Goal: Information Seeking & Learning: Learn about a topic

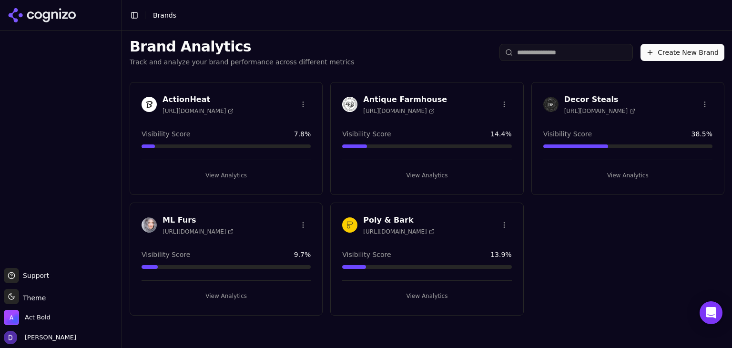
click at [182, 94] on h3 "ActionHeat" at bounding box center [197, 99] width 71 height 11
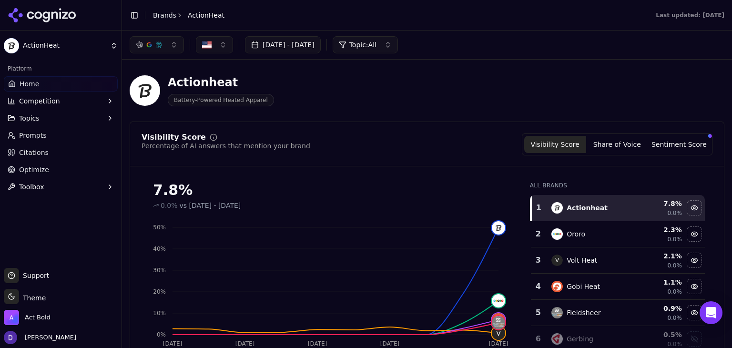
click at [301, 48] on button "[DATE] - [DATE]" at bounding box center [283, 44] width 76 height 17
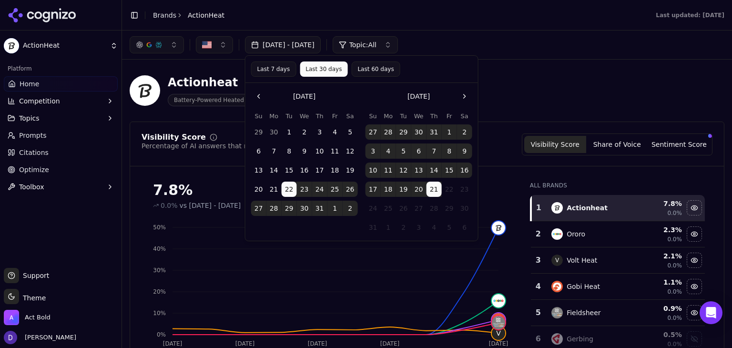
click at [301, 48] on button "[DATE] - [DATE]" at bounding box center [283, 44] width 76 height 17
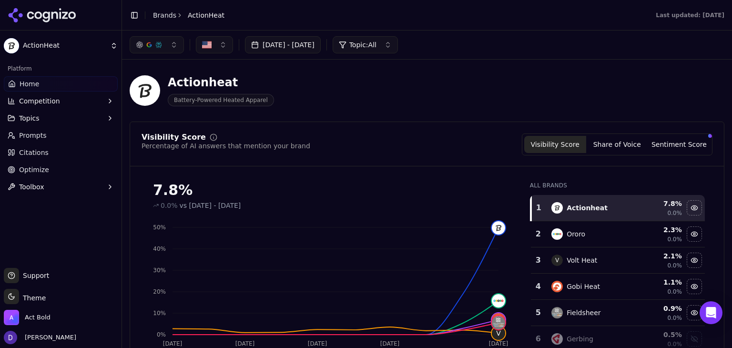
click at [295, 46] on button "[DATE] - [DATE]" at bounding box center [283, 44] width 76 height 17
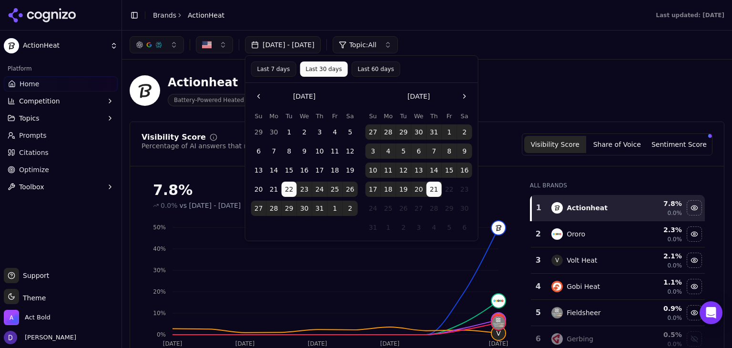
click at [261, 69] on button "Last 7 days" at bounding box center [273, 68] width 45 height 15
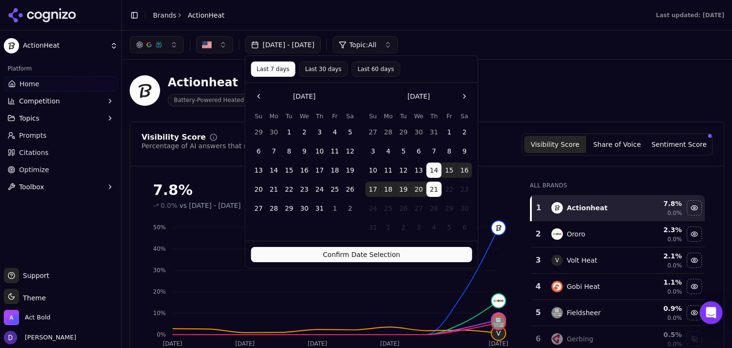
click at [349, 258] on button "Confirm Date Selection" at bounding box center [361, 254] width 221 height 15
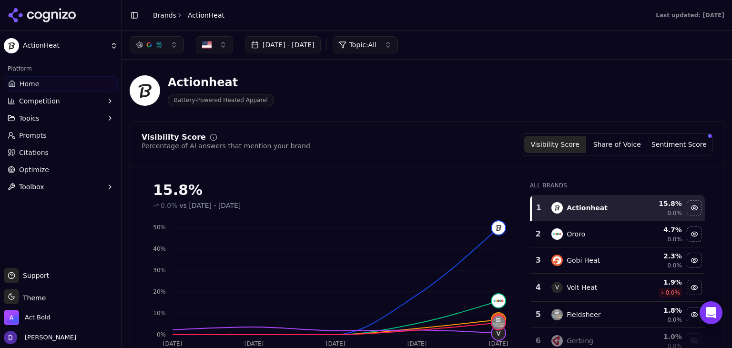
click at [317, 40] on button "[DATE] - [DATE]" at bounding box center [283, 44] width 76 height 17
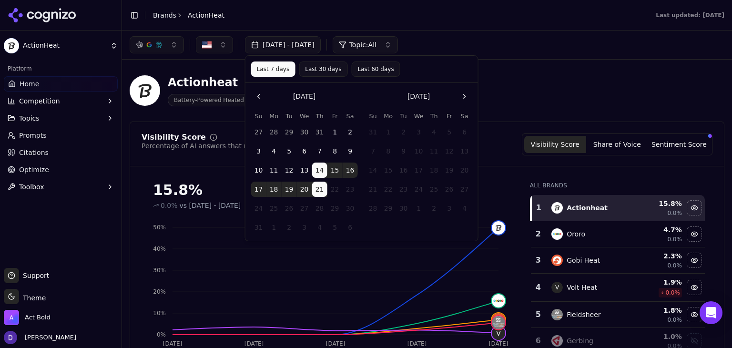
click at [320, 98] on nav at bounding box center [361, 96] width 221 height 15
click at [315, 75] on button "Last 30 days" at bounding box center [323, 68] width 49 height 15
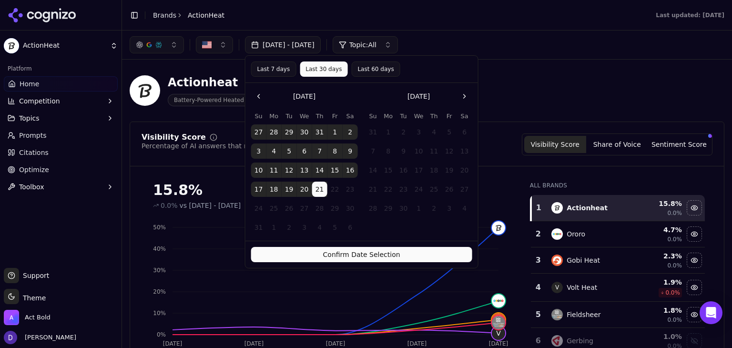
click at [53, 168] on link "Optimize" at bounding box center [61, 169] width 114 height 15
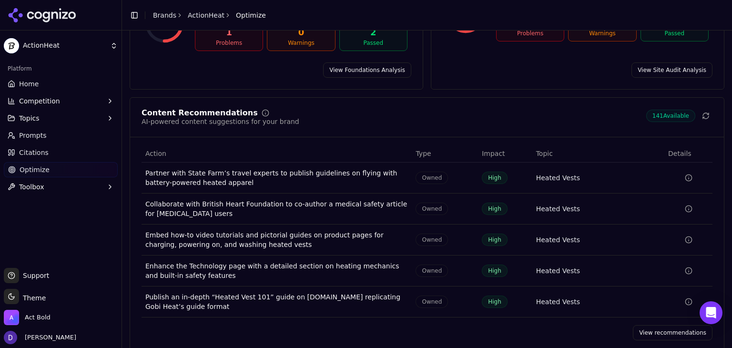
scroll to position [131, 0]
click at [666, 324] on link "View recommendations" at bounding box center [673, 331] width 80 height 15
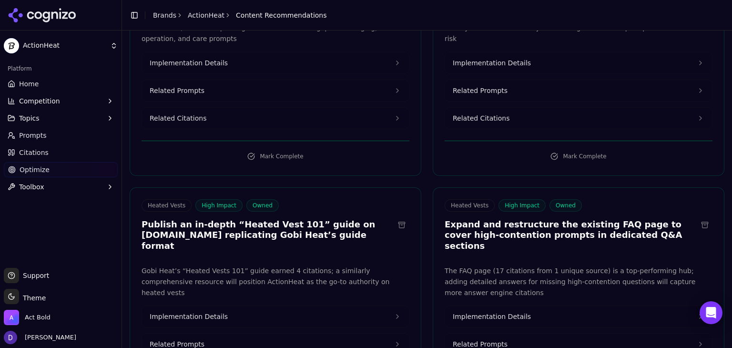
scroll to position [444, 0]
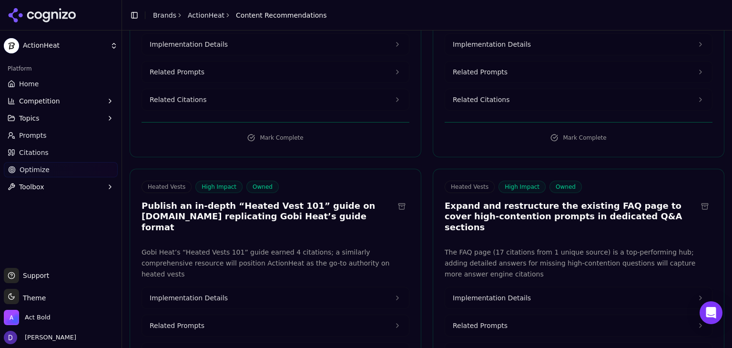
drag, startPoint x: 307, startPoint y: 168, endPoint x: 140, endPoint y: 161, distance: 167.4
click at [140, 181] on div "Heated Vests High Impact Owned Publish an in-depth “Heated Vest 101” guide on […" at bounding box center [275, 208] width 291 height 55
copy h3 "Publish an in-depth “Heated Vest 101” guide on [DOMAIN_NAME] replicating Gobi H…"
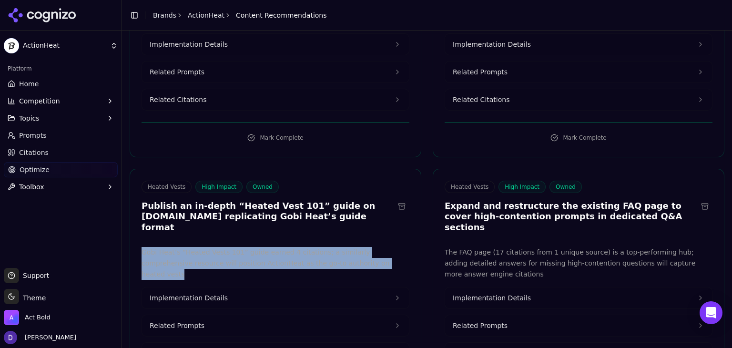
copy p "Gobi Heat’s “Heated Vests 101” guide earned 4 citations; a similarly comprehens…"
drag, startPoint x: 361, startPoint y: 209, endPoint x: 140, endPoint y: 197, distance: 221.8
click at [140, 247] on div "Gobi Heat’s “Heated Vests 101” guide earned 4 citations; a similarly comprehens…" at bounding box center [275, 305] width 291 height 117
click at [188, 293] on span "Implementation Details" at bounding box center [189, 298] width 78 height 10
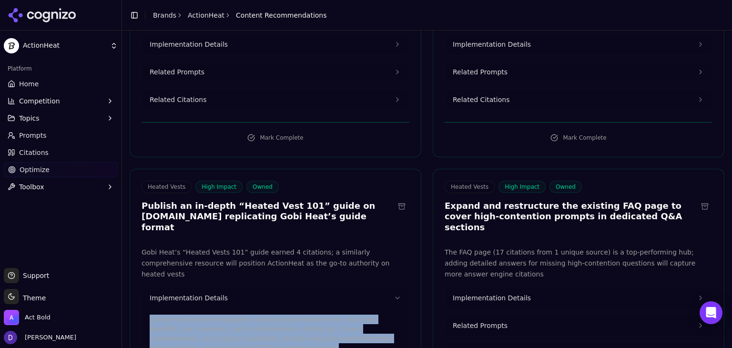
copy p "Create a long-form blog/guide covering how heated vests work, key benefits, use…"
drag, startPoint x: 213, startPoint y: 285, endPoint x: 138, endPoint y: 252, distance: 82.5
click at [138, 252] on div "Gobi Heat’s “Heated Vests 101” guide earned 4 citations; a similarly comprehens…" at bounding box center [275, 331] width 291 height 169
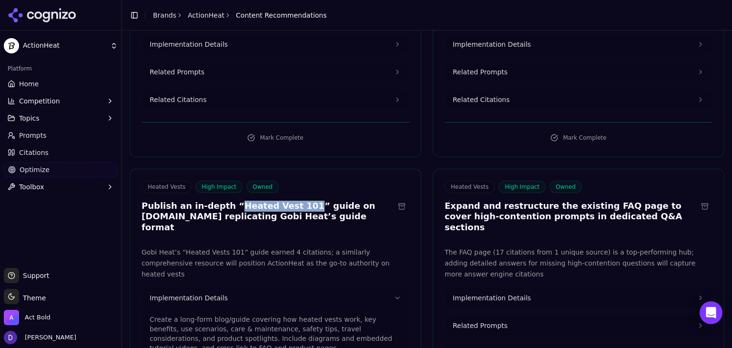
copy h3 "Heated Vest 101"
drag, startPoint x: 283, startPoint y: 159, endPoint x: 224, endPoint y: 157, distance: 59.1
click at [224, 201] on h3 "Publish an in-depth “Heated Vest 101” guide on [DOMAIN_NAME] replicating Gobi H…" at bounding box center [267, 217] width 253 height 32
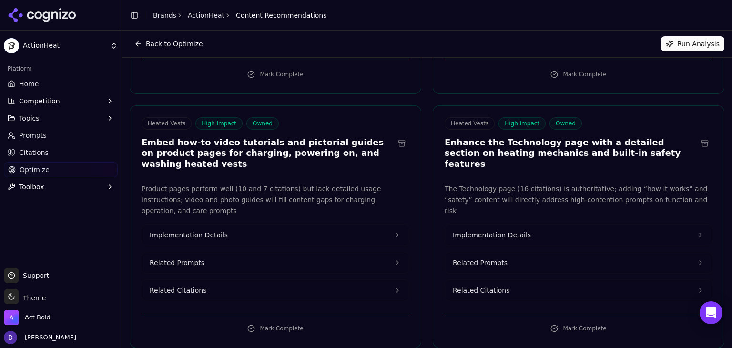
scroll to position [0, 0]
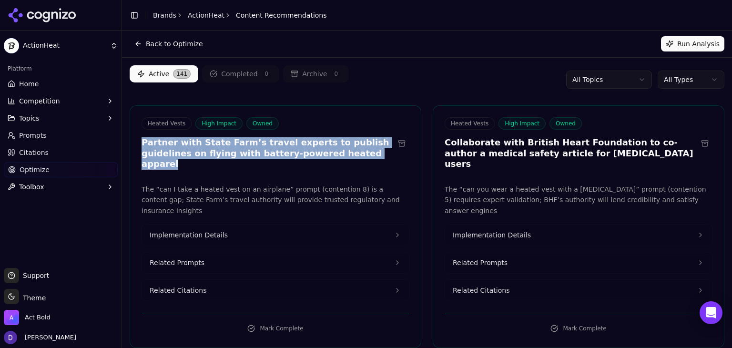
drag, startPoint x: 314, startPoint y: 154, endPoint x: 161, endPoint y: 125, distance: 156.0
click at [140, 141] on div "Heated Vests High Impact Owned Partner with State Farm’s travel experts to publ…" at bounding box center [275, 144] width 291 height 55
copy h3 "Partner with State Farm’s travel experts to publish guidelines on flying with b…"
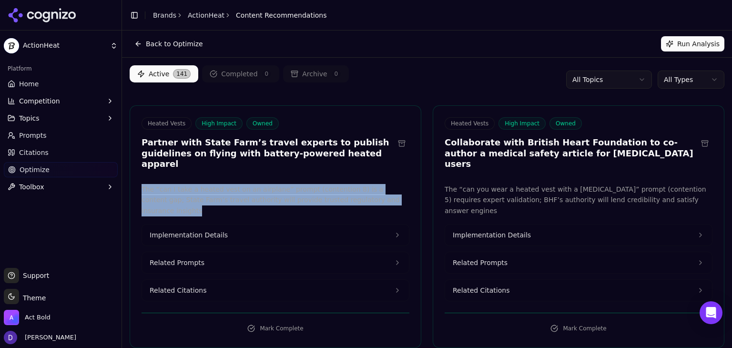
copy p "The “can I take a heated vest on an airplane” prompt (contention 8) is a conten…"
drag, startPoint x: 385, startPoint y: 189, endPoint x: 141, endPoint y: 183, distance: 244.0
click at [141, 184] on div "The “can I take a heated vest on an airplane” prompt (contention 8) is a conten…" at bounding box center [275, 242] width 291 height 117
click at [202, 230] on span "Implementation Details" at bounding box center [189, 235] width 78 height 10
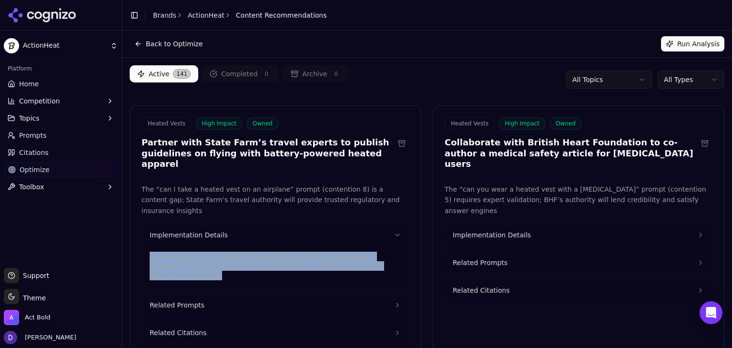
copy p "Co-create an article detailing TSA battery regulations, packing best practices,…"
drag, startPoint x: 378, startPoint y: 243, endPoint x: 144, endPoint y: 236, distance: 234.0
click at [144, 245] on div "Co-create an article detailing TSA battery regulations, packing best practices,…" at bounding box center [275, 266] width 267 height 42
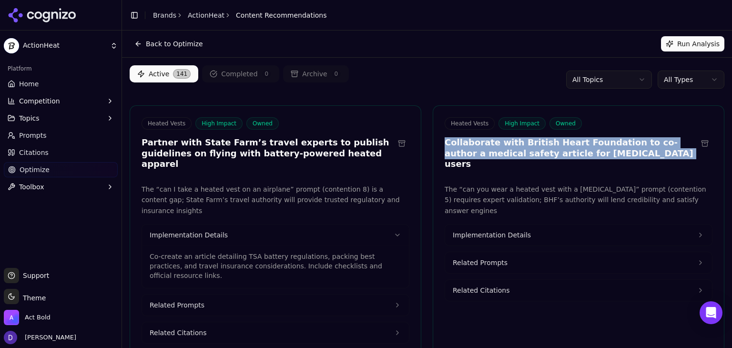
drag, startPoint x: 620, startPoint y: 152, endPoint x: 436, endPoint y: 147, distance: 184.0
click at [436, 147] on div "Heated Vests High Impact Owned Collaborate with British Heart Foundation to co-…" at bounding box center [578, 144] width 291 height 55
copy h3 "Collaborate with British Heart Foundation to co-author a medical safety article…"
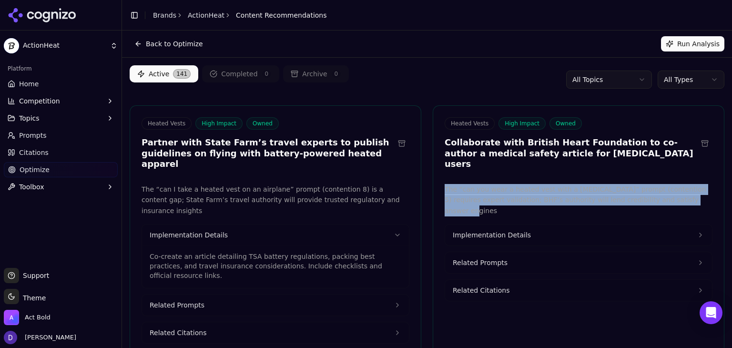
copy p "The “can you wear a heated vest with a [MEDICAL_DATA]” prompt (contention 5) re…"
drag, startPoint x: 651, startPoint y: 188, endPoint x: 440, endPoint y: 177, distance: 210.8
click at [440, 184] on div "The “can you wear a heated vest with a [MEDICAL_DATA]” prompt (contention 5) re…" at bounding box center [578, 264] width 291 height 160
click at [513, 230] on span "Implementation Details" at bounding box center [492, 235] width 78 height 10
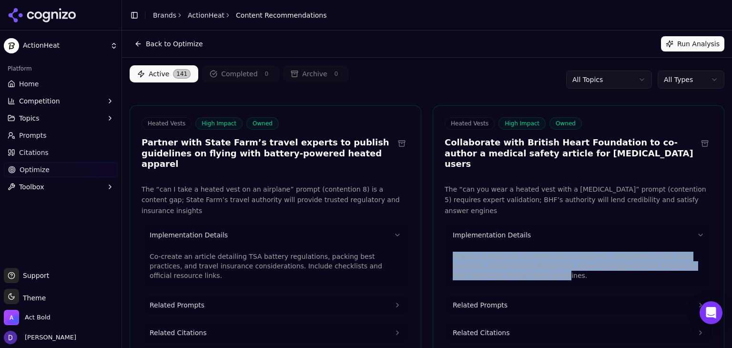
drag, startPoint x: 510, startPoint y: 256, endPoint x: 442, endPoint y: 234, distance: 71.1
click at [445, 245] on div "Produce a blog post reviewing electromagnetic compatibility risks, best practic…" at bounding box center [578, 266] width 267 height 42
copy p "Produce a blog post reviewing electromagnetic compatibility risks, best practic…"
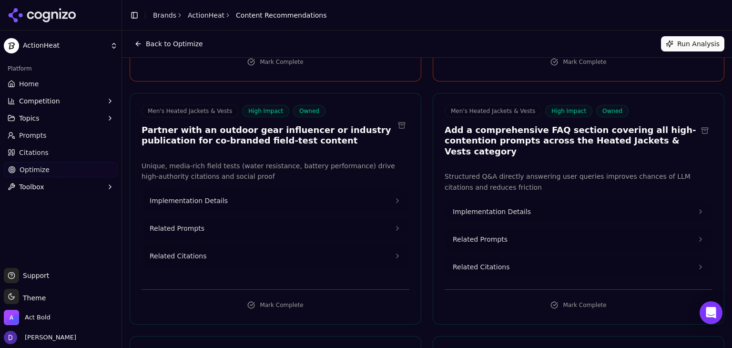
scroll to position [1334, 0]
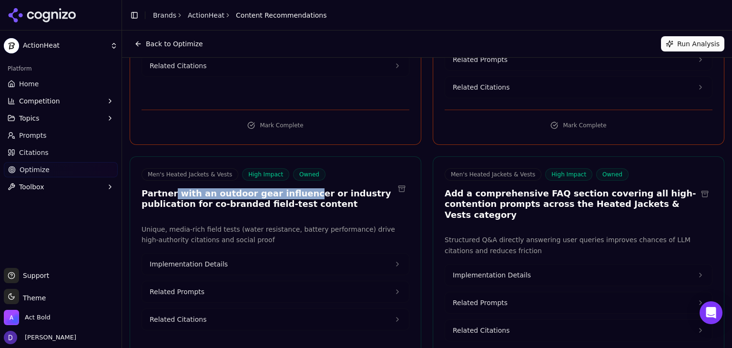
drag, startPoint x: 170, startPoint y: 101, endPoint x: 318, endPoint y: 104, distance: 147.7
click at [313, 188] on h3 "Partner with an outdoor gear influencer or industry publication for co-branded …" at bounding box center [267, 198] width 253 height 21
click at [327, 188] on h3 "Partner with an outdoor gear influencer or industry publication for co-branded …" at bounding box center [267, 198] width 253 height 21
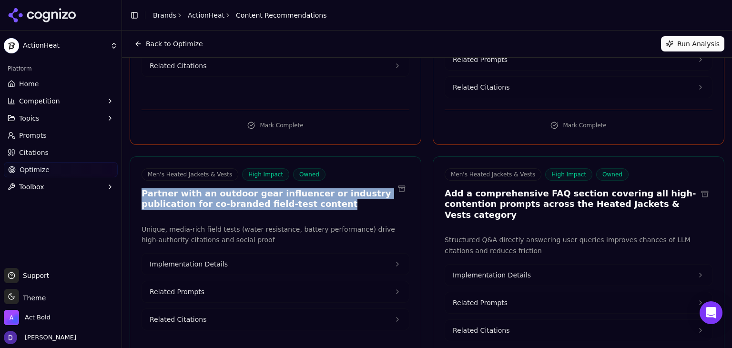
drag, startPoint x: 321, startPoint y: 111, endPoint x: 130, endPoint y: 105, distance: 191.1
click at [130, 156] on div "Men's Heated Jackets & Vests High Impact Owned Partner with an outdoor gear inf…" at bounding box center [276, 272] width 292 height 232
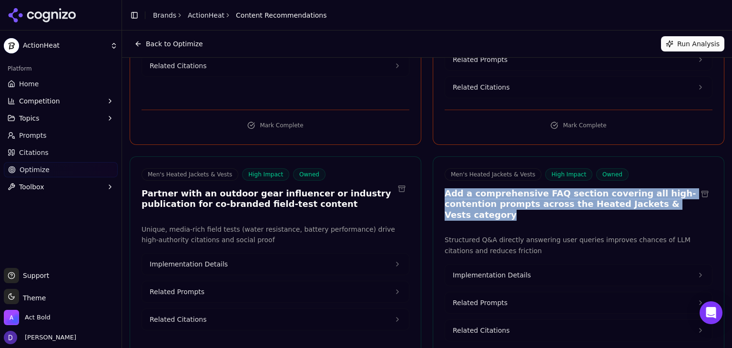
drag, startPoint x: 660, startPoint y: 113, endPoint x: 436, endPoint y: 101, distance: 223.8
click at [436, 168] on div "Men's Heated Jackets & Vests High Impact Owned Add a comprehensive FAQ section …" at bounding box center [578, 195] width 291 height 55
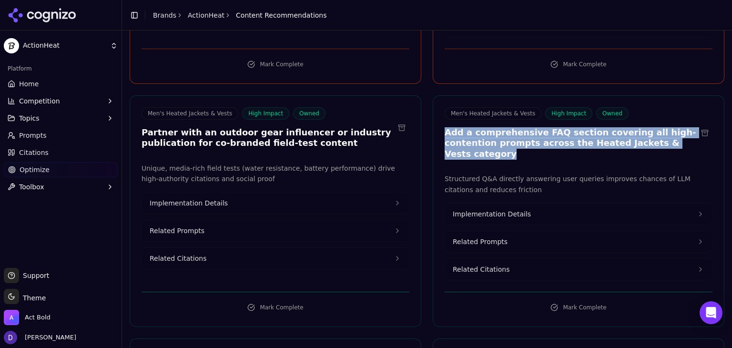
scroll to position [1525, 0]
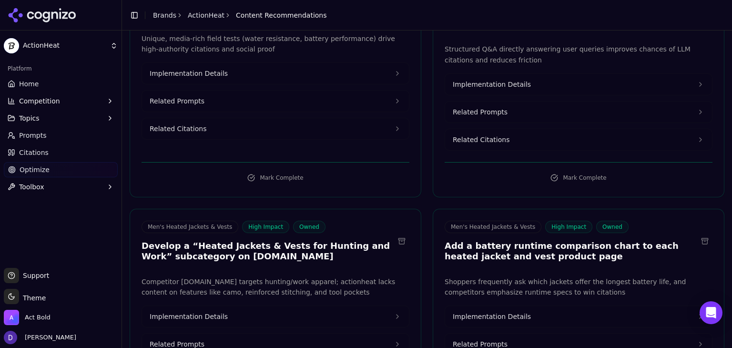
drag, startPoint x: 301, startPoint y: 154, endPoint x: 140, endPoint y: 142, distance: 161.4
click at [140, 221] on div "Men's Heated Jackets & Vests High Impact Owned Develop a “Heated Jackets & Vest…" at bounding box center [275, 243] width 291 height 44
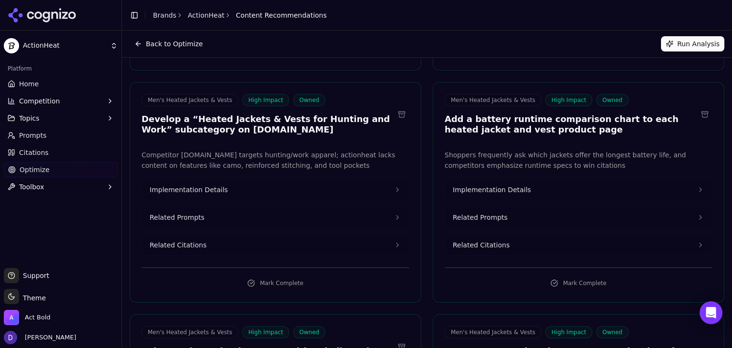
scroll to position [1588, 0]
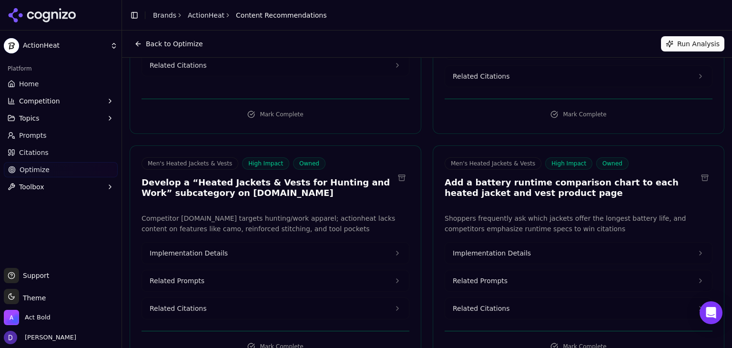
click at [561, 145] on div "Men's Heated Jackets & Vests High Impact Owned Add a battery runtime comparison…" at bounding box center [579, 255] width 292 height 221
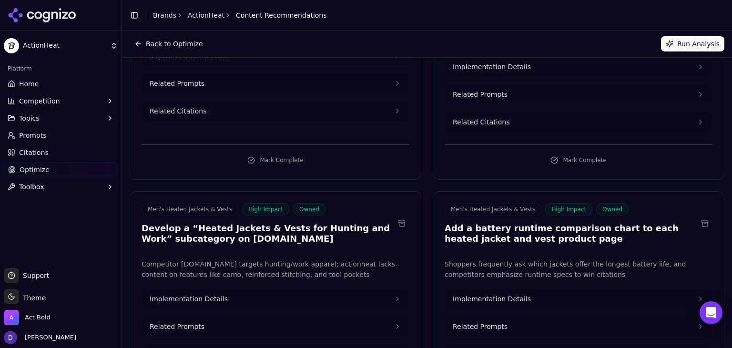
scroll to position [1525, 0]
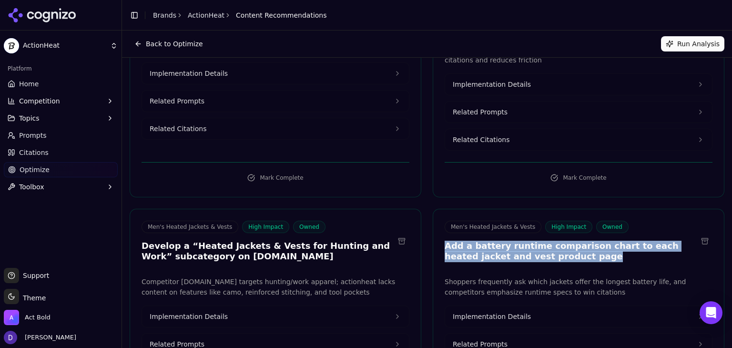
drag, startPoint x: 541, startPoint y: 147, endPoint x: 440, endPoint y: 144, distance: 101.5
click at [440, 221] on div "Men's Heated Jackets & Vests High Impact Owned Add a battery runtime comparison…" at bounding box center [578, 243] width 291 height 44
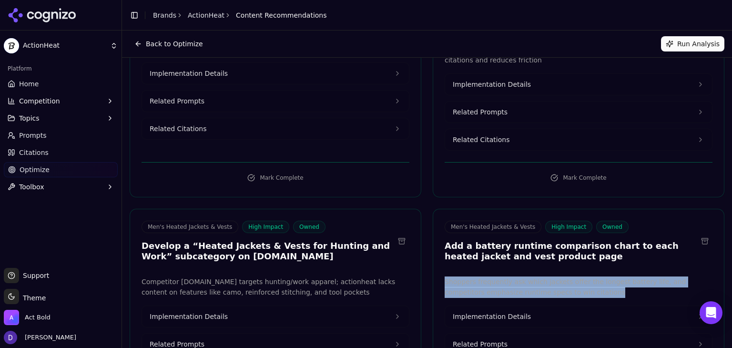
drag, startPoint x: 577, startPoint y: 186, endPoint x: 434, endPoint y: 179, distance: 143.1
click at [434, 276] on div "Shoppers frequently ask which jackets offer the longest battery life, and compe…" at bounding box center [578, 329] width 291 height 107
click at [519, 312] on span "Implementation Details" at bounding box center [492, 317] width 78 height 10
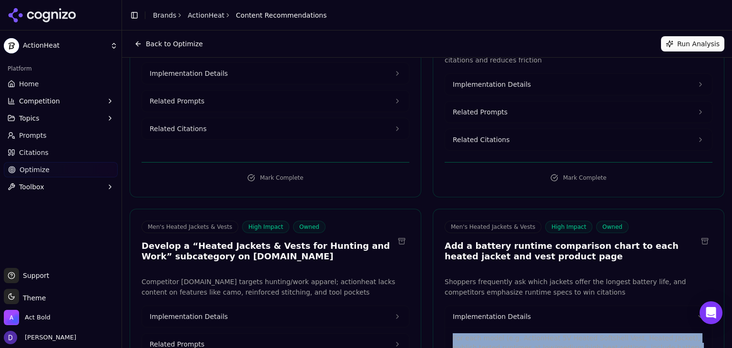
drag, startPoint x: 675, startPoint y: 256, endPoint x: 440, endPoint y: 238, distance: 235.1
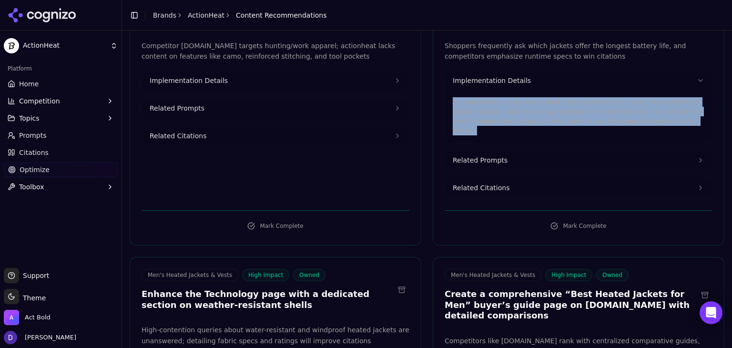
scroll to position [1842, 0]
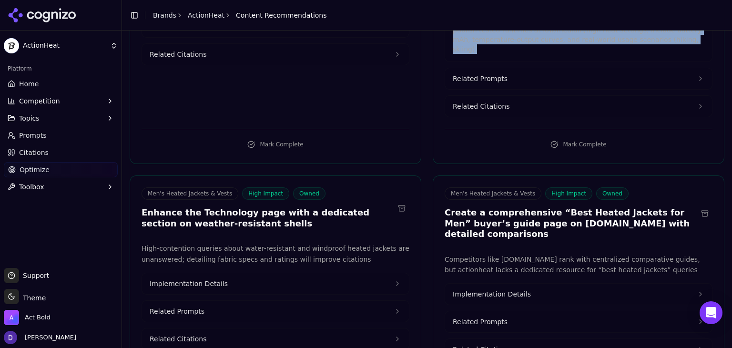
drag, startPoint x: 671, startPoint y: 111, endPoint x: 440, endPoint y: 100, distance: 231.4
click at [440, 187] on div "Men's Heated Jackets & Vests High Impact Owned Create a comprehensive “Best Hea…" at bounding box center [578, 214] width 291 height 55
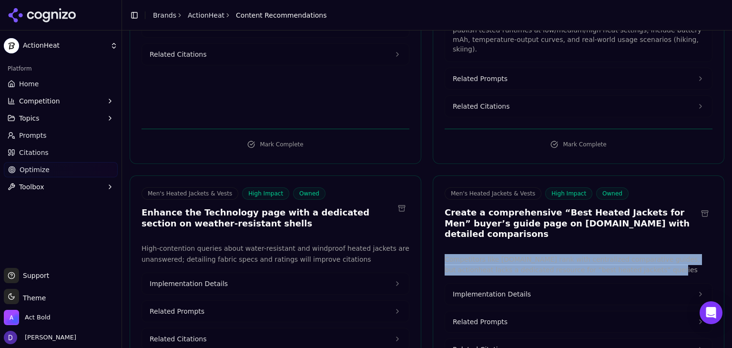
drag, startPoint x: 625, startPoint y: 143, endPoint x: 436, endPoint y: 133, distance: 188.9
click at [436, 254] on div "Competitors like [DOMAIN_NAME] rank with centralized comparative guides, but ac…" at bounding box center [578, 307] width 291 height 107
click at [484, 289] on span "Implementation Details" at bounding box center [492, 294] width 78 height 10
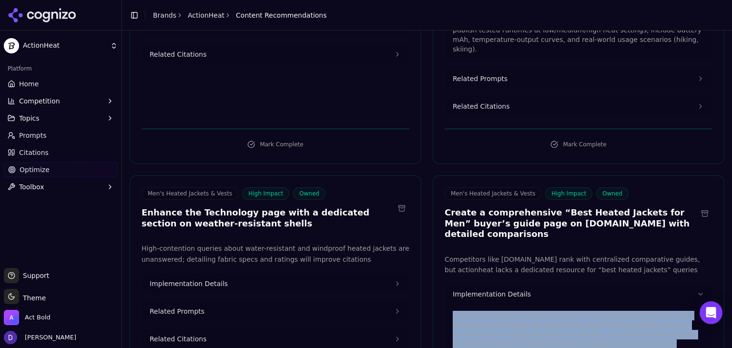
drag, startPoint x: 586, startPoint y: 222, endPoint x: 442, endPoint y: 185, distance: 149.1
click at [445, 304] on div "Include a comparison table of the top 5 men’s heated jackets and vests covering…" at bounding box center [578, 330] width 267 height 52
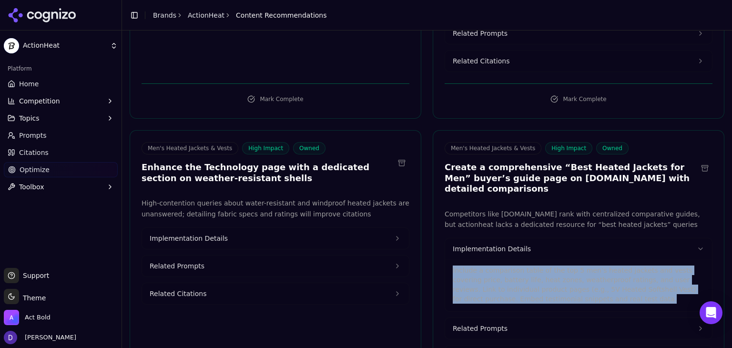
scroll to position [1906, 0]
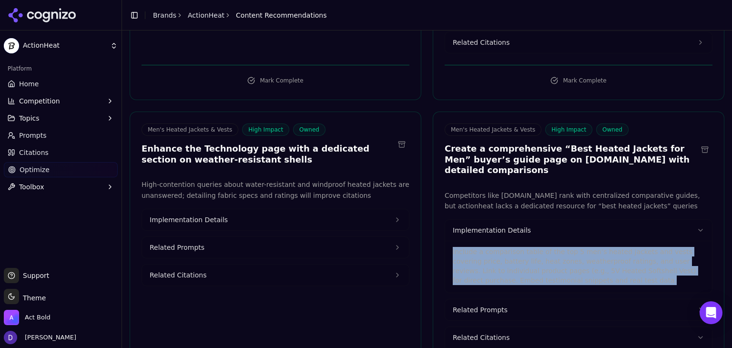
drag, startPoint x: 493, startPoint y: 262, endPoint x: 559, endPoint y: 260, distance: 66.2
drag, startPoint x: 559, startPoint y: 260, endPoint x: 603, endPoint y: 262, distance: 43.9
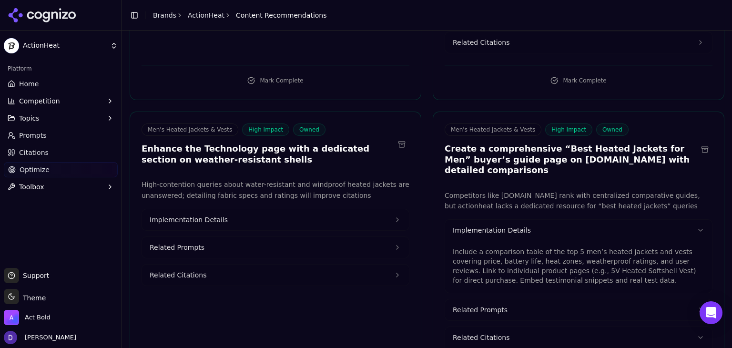
click at [495, 299] on button "Related Prompts" at bounding box center [578, 309] width 267 height 21
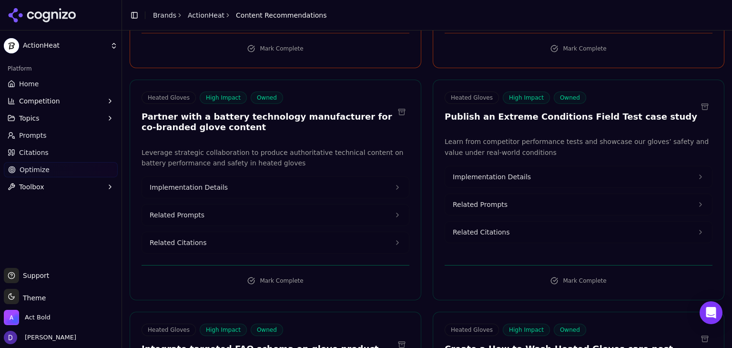
scroll to position [3049, 0]
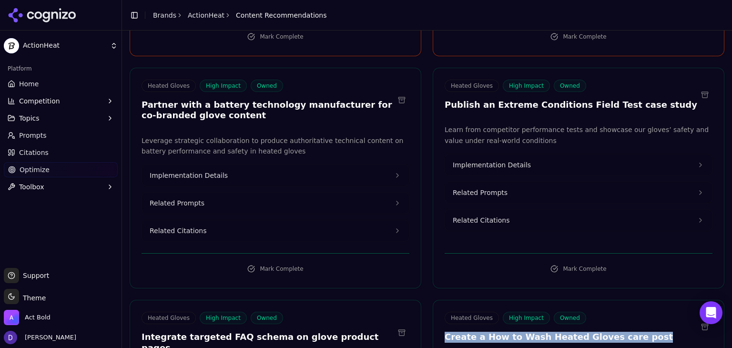
drag, startPoint x: 628, startPoint y: 177, endPoint x: 439, endPoint y: 174, distance: 188.7
click at [439, 312] on div "Heated Gloves High Impact Owned Create a How to Wash Heated Gloves care post" at bounding box center [578, 329] width 291 height 34
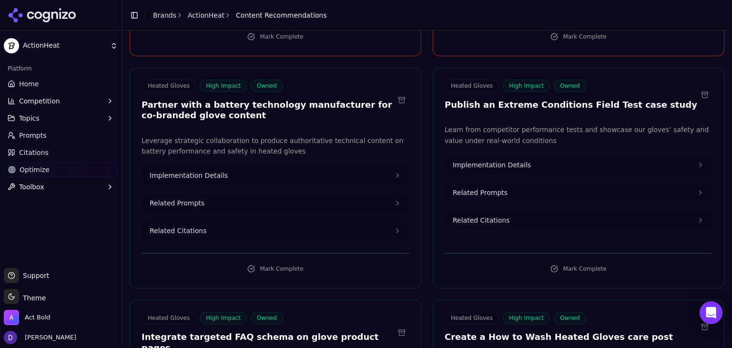
drag, startPoint x: 556, startPoint y: 210, endPoint x: 429, endPoint y: 202, distance: 128.0
drag, startPoint x: 620, startPoint y: 275, endPoint x: 444, endPoint y: 256, distance: 176.8
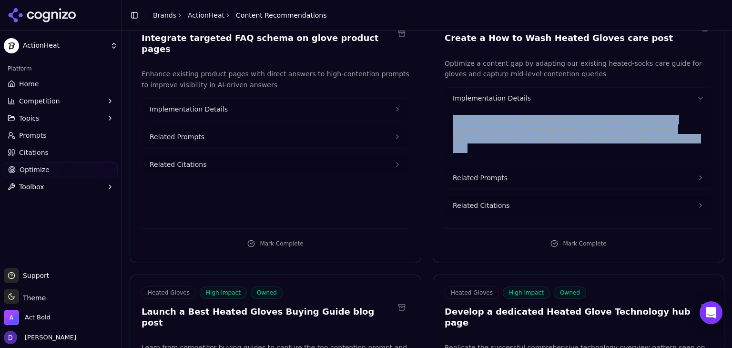
scroll to position [3366, 0]
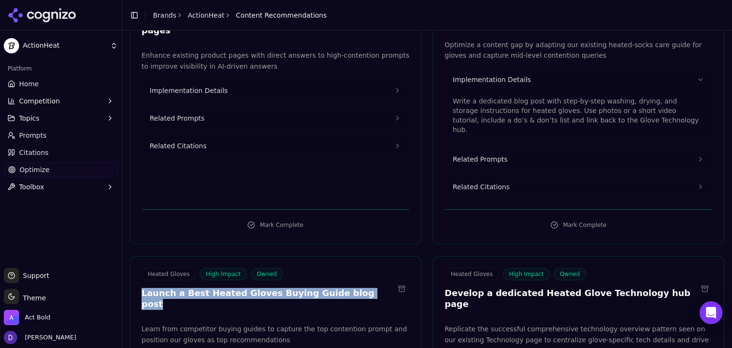
drag, startPoint x: 364, startPoint y: 124, endPoint x: 143, endPoint y: 121, distance: 221.5
click at [143, 268] on div "Heated Gloves High Impact Owned Launch a Best Heated Gloves Buying Guide blog p…" at bounding box center [275, 288] width 268 height 41
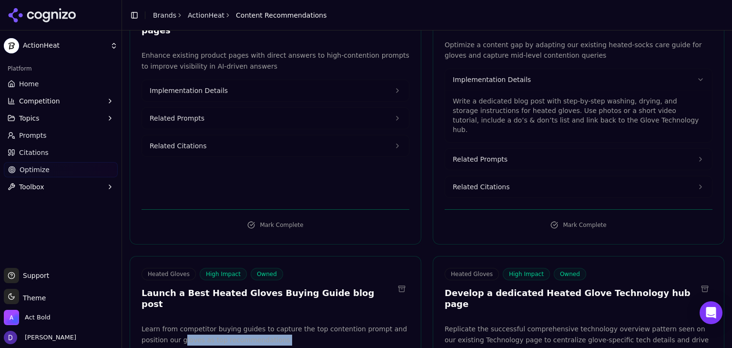
drag, startPoint x: 253, startPoint y: 157, endPoint x: 167, endPoint y: 153, distance: 86.3
drag, startPoint x: 167, startPoint y: 153, endPoint x: 187, endPoint y: 151, distance: 19.6
click at [168, 323] on p "Learn from competitor buying guides to capture the top contention prompt and po…" at bounding box center [275, 334] width 268 height 22
click at [255, 323] on p "Learn from competitor buying guides to capture the top contention prompt and po…" at bounding box center [275, 334] width 268 height 22
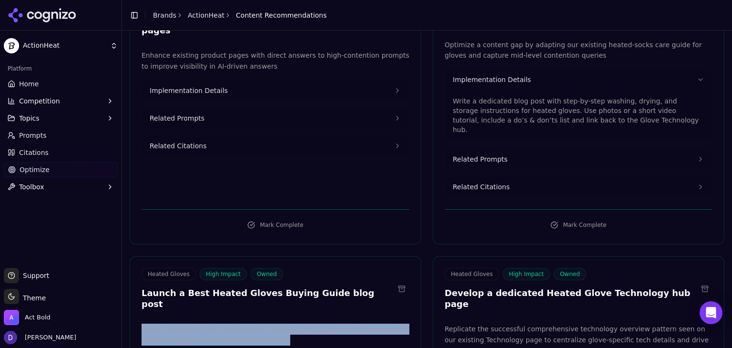
drag, startPoint x: 259, startPoint y: 153, endPoint x: 132, endPoint y: 148, distance: 126.4
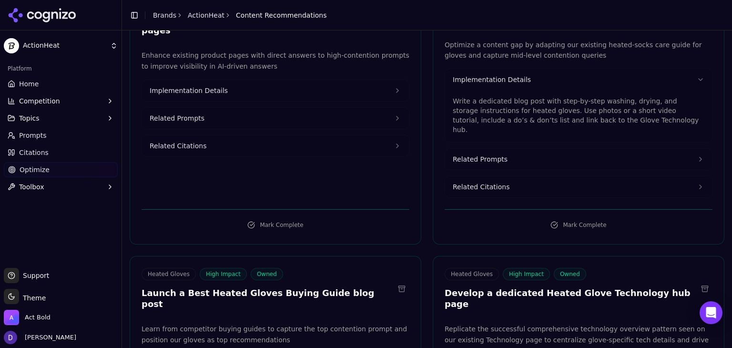
drag, startPoint x: 396, startPoint y: 220, endPoint x: 150, endPoint y: 199, distance: 247.2
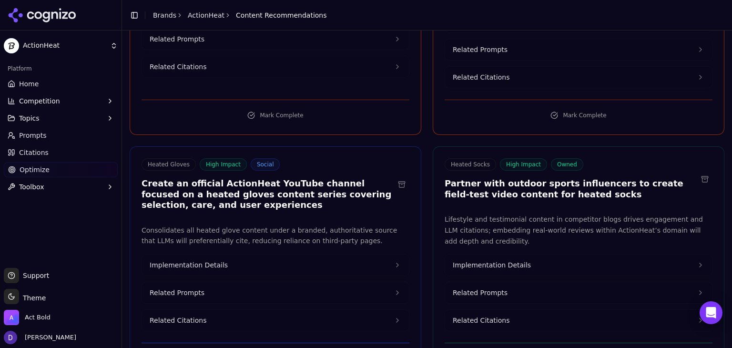
scroll to position [4510, 0]
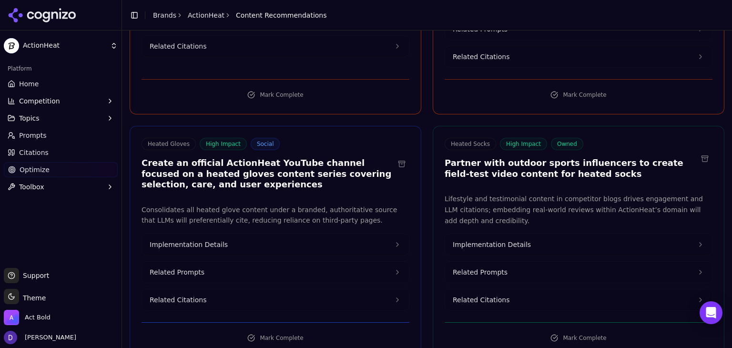
drag, startPoint x: 233, startPoint y: 210, endPoint x: 136, endPoint y: 201, distance: 97.7
drag, startPoint x: 273, startPoint y: 232, endPoint x: 137, endPoint y: 231, distance: 135.8
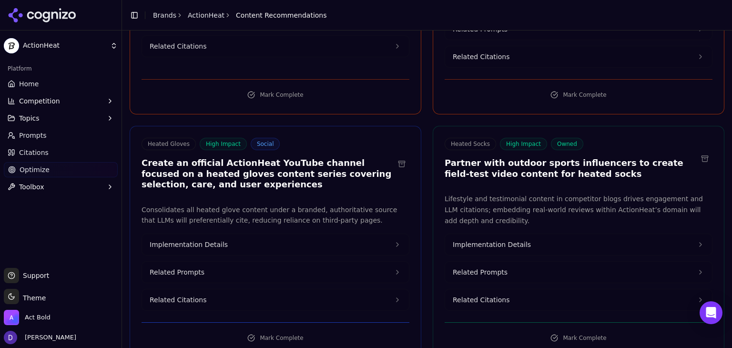
drag, startPoint x: 273, startPoint y: 293, endPoint x: 133, endPoint y: 291, distance: 140.1
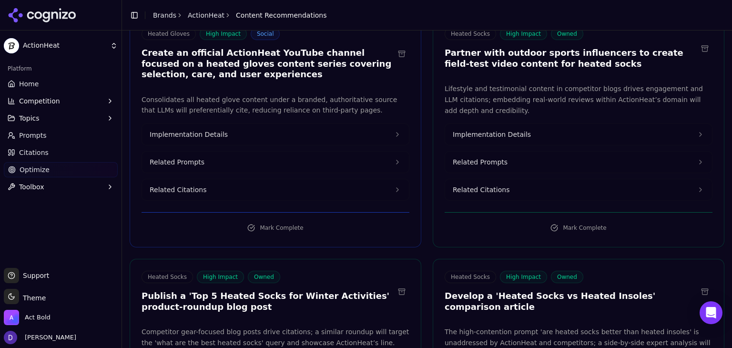
scroll to position [4637, 0]
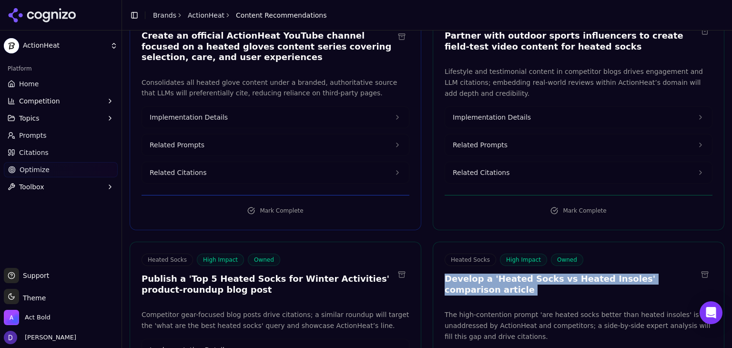
drag, startPoint x: 698, startPoint y: 69, endPoint x: 440, endPoint y: 74, distance: 258.7
click at [440, 253] on div "Heated Socks High Impact Owned Develop a 'Heated Socks vs Heated Insoles' compa…" at bounding box center [578, 275] width 291 height 44
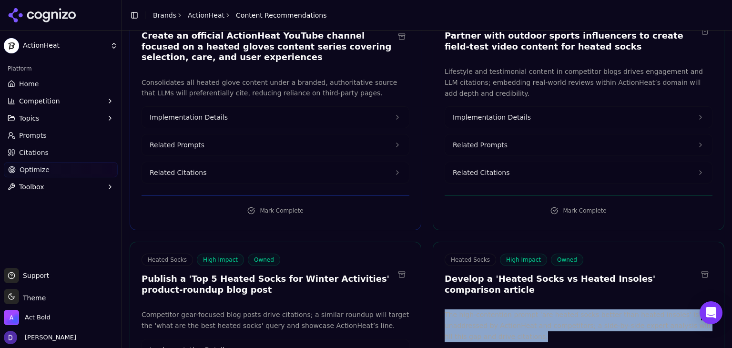
drag, startPoint x: 473, startPoint y: 115, endPoint x: 433, endPoint y: 95, distance: 44.7
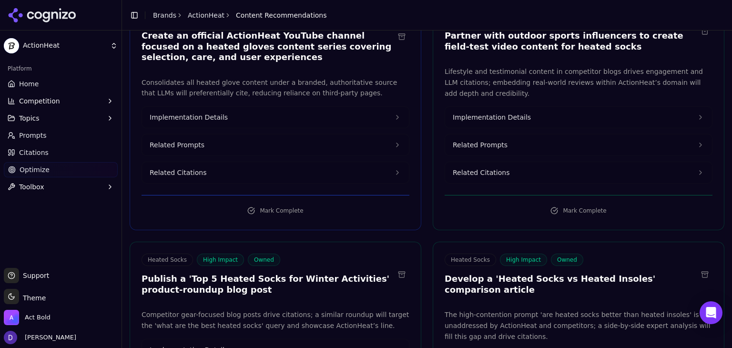
drag, startPoint x: 492, startPoint y: 179, endPoint x: 444, endPoint y: 163, distance: 50.5
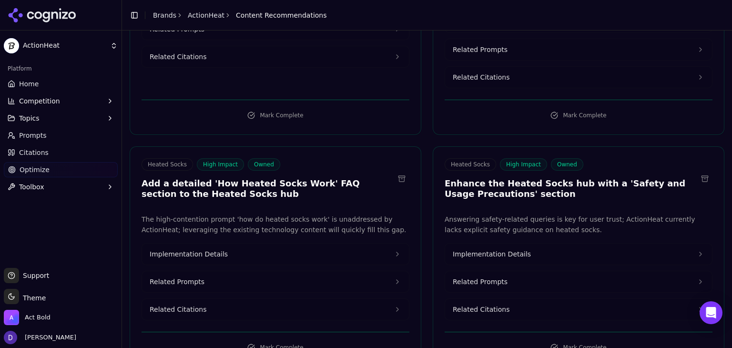
scroll to position [5081, 0]
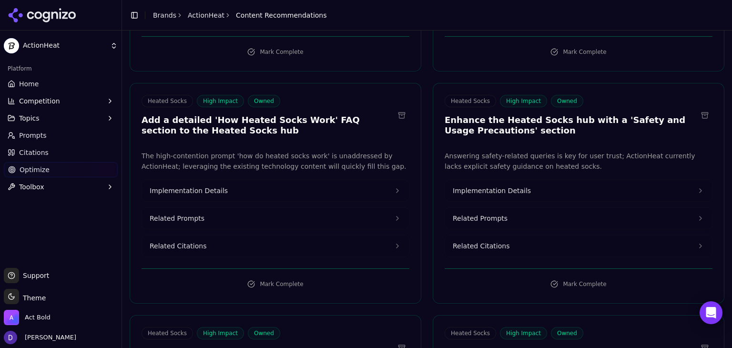
drag, startPoint x: 525, startPoint y: 138, endPoint x: 438, endPoint y: 130, distance: 86.7
click at [438, 327] on div "Heated Socks High Impact Owned Create a 'How to Wash Heated Socks' how-to guide…" at bounding box center [578, 349] width 291 height 44
drag, startPoint x: 677, startPoint y: 176, endPoint x: 434, endPoint y: 162, distance: 242.4
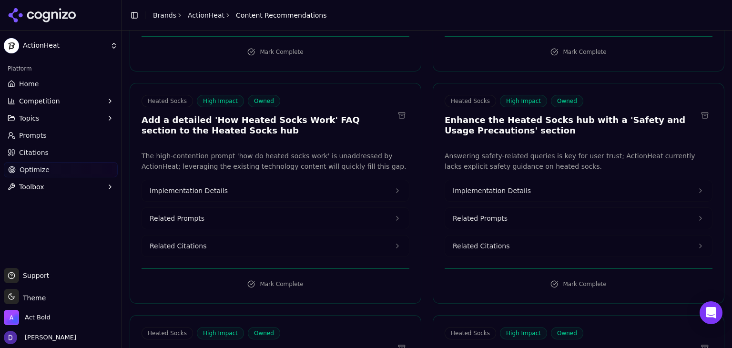
drag, startPoint x: 573, startPoint y: 241, endPoint x: 446, endPoint y: 222, distance: 128.6
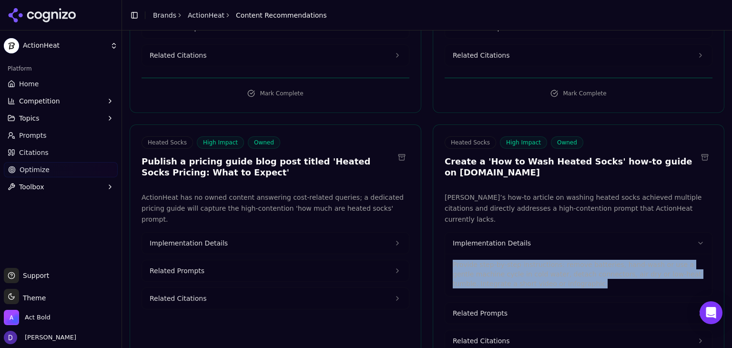
scroll to position [5399, 0]
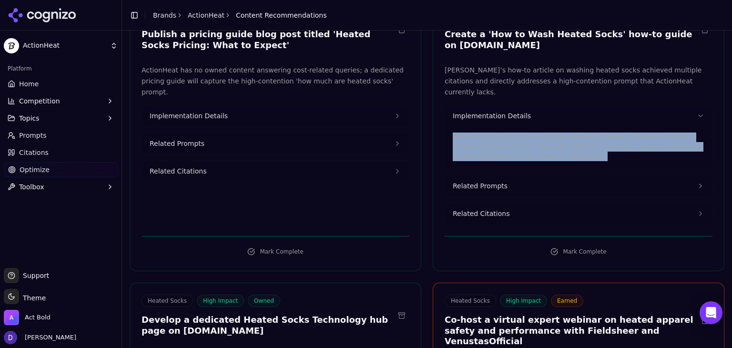
drag, startPoint x: 221, startPoint y: 101, endPoint x: 145, endPoint y: 88, distance: 77.4
click at [145, 294] on div "Heated Socks High Impact Owned Develop a dedicated Heated Socks Technology hub …" at bounding box center [275, 316] width 291 height 44
click at [262, 314] on h3 "Develop a dedicated Heated Socks Technology hub page on [DOMAIN_NAME]" at bounding box center [267, 324] width 253 height 21
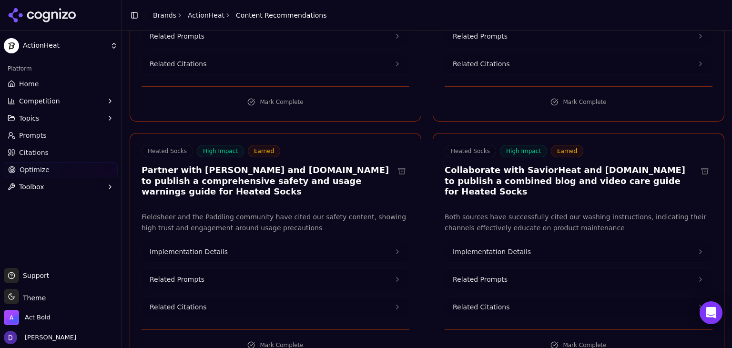
scroll to position [6543, 0]
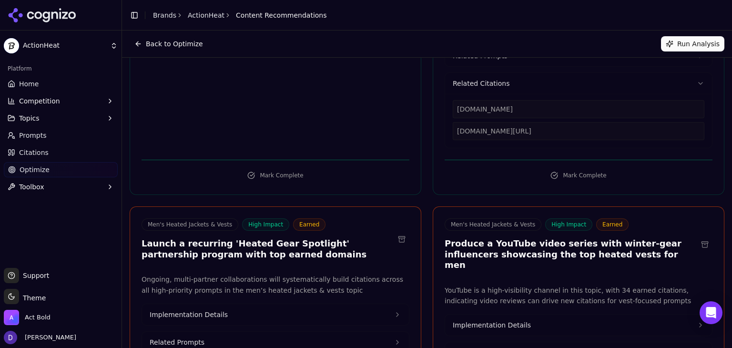
scroll to position [0, 0]
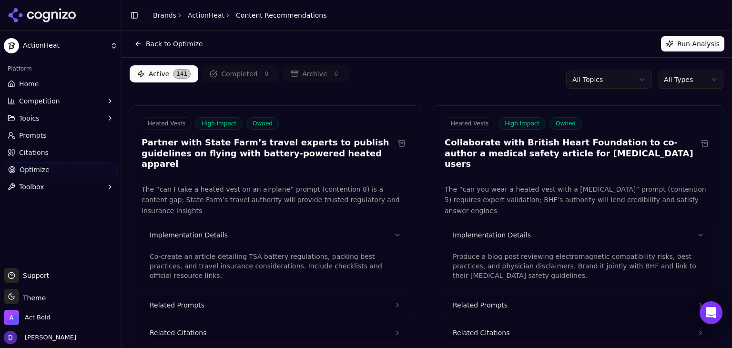
click at [679, 75] on html "ActionHeat Platform Home Competition Topics Prompts Citations Optimize Toolbox …" at bounding box center [366, 174] width 732 height 348
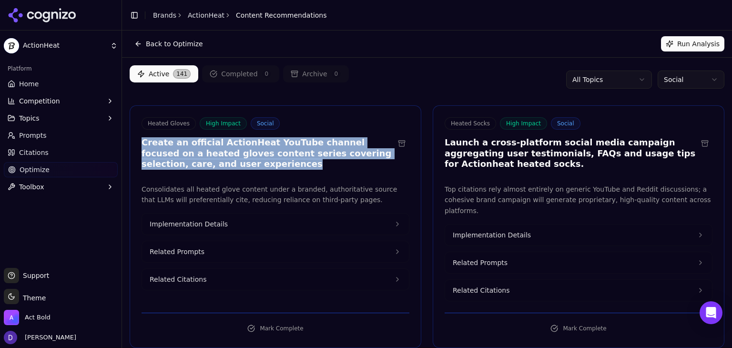
drag, startPoint x: 220, startPoint y: 166, endPoint x: 137, endPoint y: 141, distance: 86.1
click at [137, 141] on div "Heated Gloves High Impact Social Create an official ActionHeat YouTube channel …" at bounding box center [275, 144] width 291 height 55
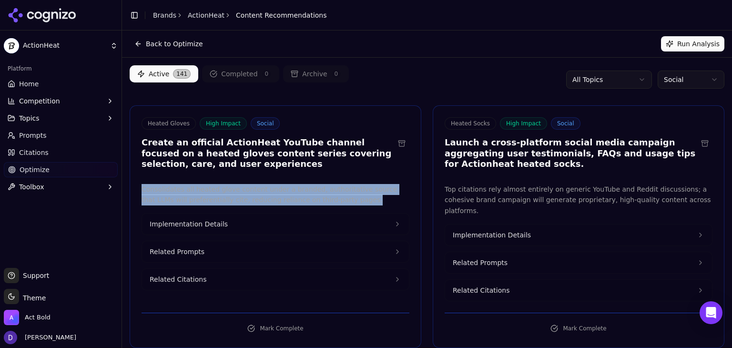
drag, startPoint x: 323, startPoint y: 202, endPoint x: 136, endPoint y: 192, distance: 187.0
click at [136, 192] on div "Consolidates all heated glove content under a branded, authoritative source tha…" at bounding box center [275, 242] width 291 height 117
click at [231, 222] on button "Implementation Details" at bounding box center [275, 223] width 267 height 21
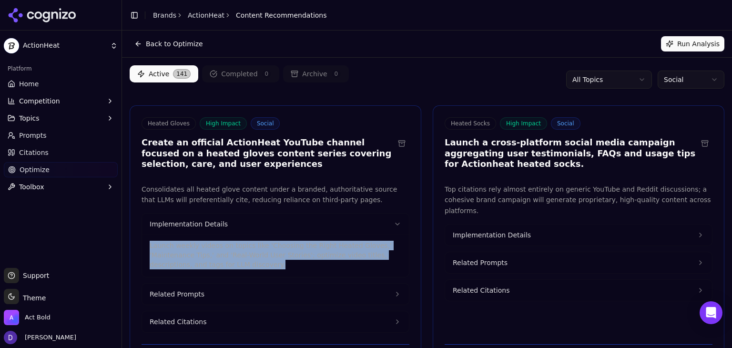
drag, startPoint x: 237, startPoint y: 266, endPoint x: 150, endPoint y: 236, distance: 91.8
click at [146, 248] on div "Launch weekly videos on topics like 'Choosing the Right Heated Gloves,' 'Mainte…" at bounding box center [275, 255] width 267 height 42
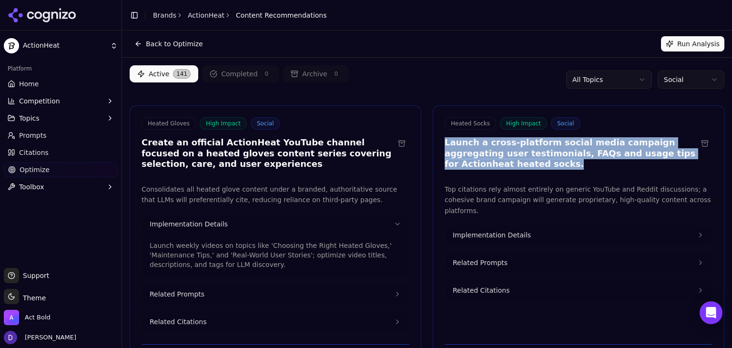
drag, startPoint x: 483, startPoint y: 168, endPoint x: 434, endPoint y: 145, distance: 53.9
click at [434, 145] on div "Heated Socks High Impact Social Launch a cross-platform social media campaign a…" at bounding box center [578, 144] width 291 height 55
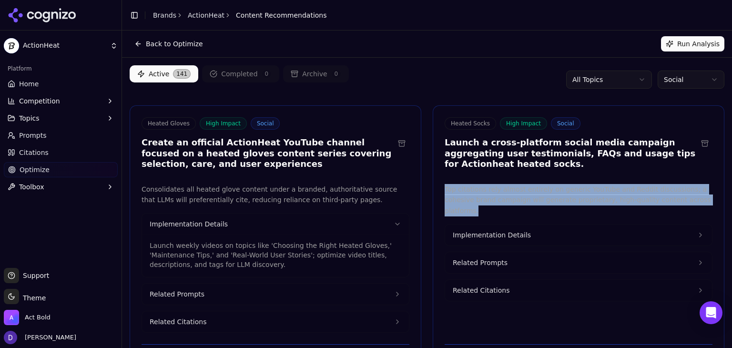
drag, startPoint x: 682, startPoint y: 200, endPoint x: 436, endPoint y: 187, distance: 246.7
click at [436, 187] on div "Top citations rely almost entirely on generic YouTube and Reddit discussions; a…" at bounding box center [578, 258] width 291 height 149
click at [519, 231] on button "Implementation Details" at bounding box center [578, 234] width 267 height 21
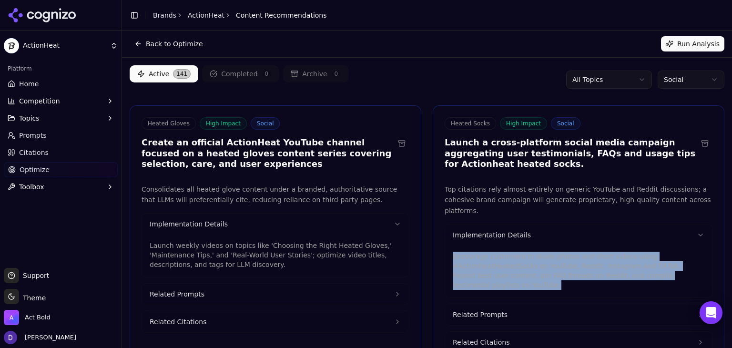
drag, startPoint x: 498, startPoint y: 275, endPoint x: 434, endPoint y: 242, distance: 71.6
click at [434, 242] on div "Top citations rely almost entirely on generic YouTube and Reddit discussions; a…" at bounding box center [578, 268] width 291 height 169
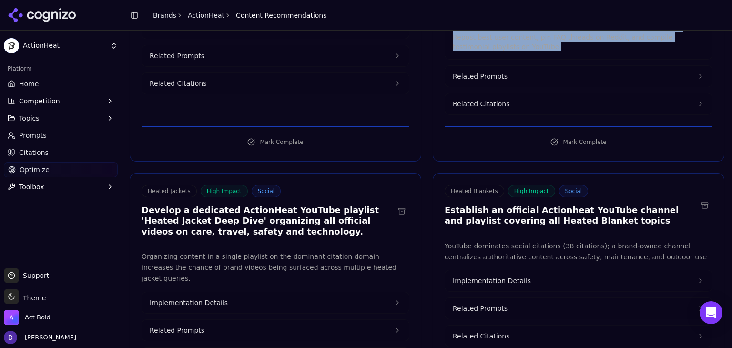
scroll to position [254, 0]
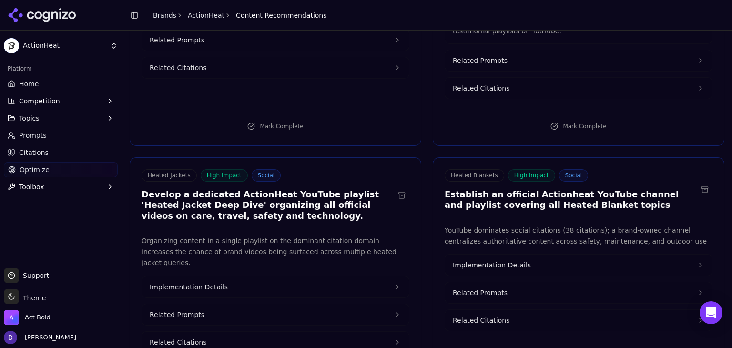
click at [257, 201] on h3 "Develop a dedicated ActionHeat YouTube playlist 'Heated Jacket Deep Dive' organ…" at bounding box center [267, 205] width 253 height 32
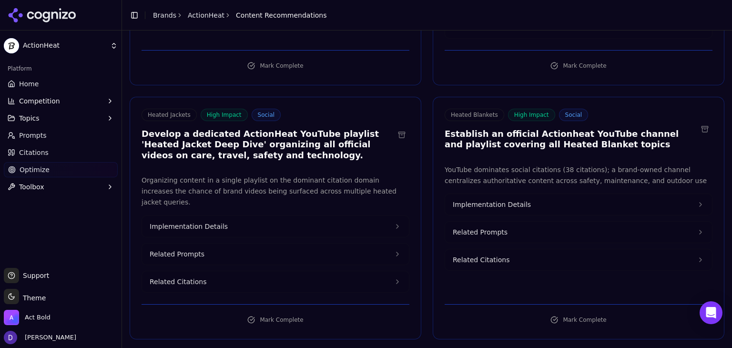
scroll to position [317, 0]
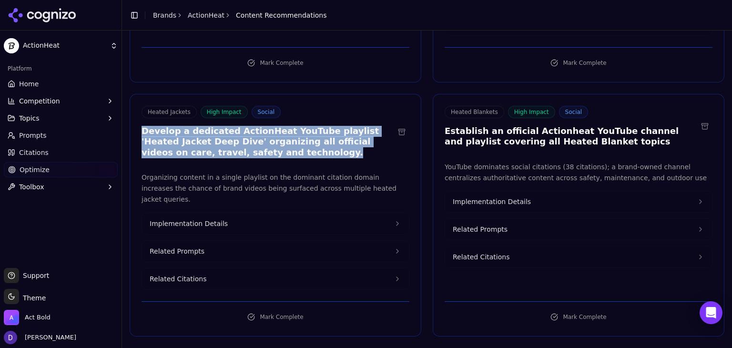
drag, startPoint x: 241, startPoint y: 143, endPoint x: 142, endPoint y: 121, distance: 101.2
click at [142, 126] on h3 "Develop a dedicated ActionHeat YouTube playlist 'Heated Jacket Deep Dive' organ…" at bounding box center [267, 142] width 253 height 32
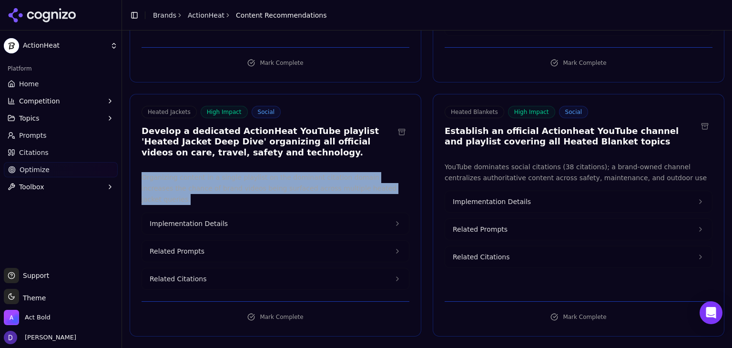
drag, startPoint x: 371, startPoint y: 175, endPoint x: 133, endPoint y: 164, distance: 238.0
click at [133, 172] on div "Organizing content in a single playlist on the dominant citation domain increas…" at bounding box center [275, 230] width 291 height 117
click at [250, 213] on button "Implementation Details" at bounding box center [275, 223] width 267 height 21
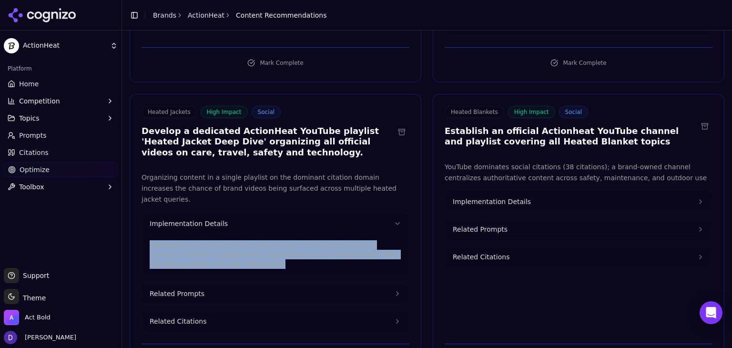
drag, startPoint x: 232, startPoint y: 242, endPoint x: 149, endPoint y: 223, distance: 86.0
click at [149, 234] on div "Aggregate the washing guide, travel tutorial, safety AMA recap and technical ex…" at bounding box center [275, 255] width 267 height 42
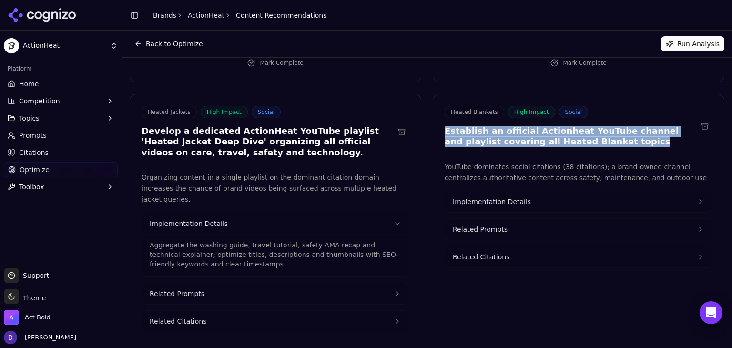
drag, startPoint x: 584, startPoint y: 129, endPoint x: 433, endPoint y: 117, distance: 151.5
click at [433, 117] on div "Heated Blankets High Impact Social Establish an official Actionheat YouTube cha…" at bounding box center [578, 128] width 291 height 44
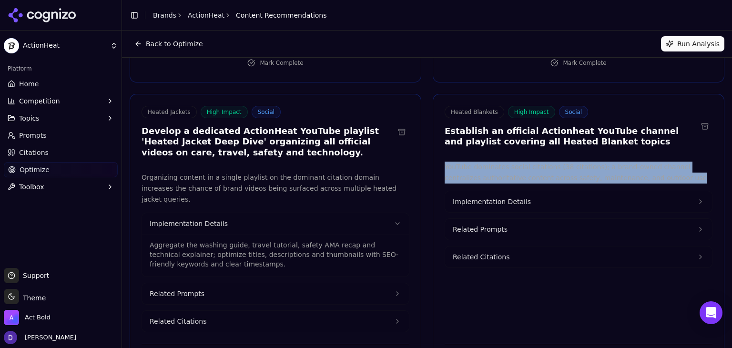
drag, startPoint x: 647, startPoint y: 166, endPoint x: 437, endPoint y: 151, distance: 210.2
click at [437, 162] on div "YouTube dominates social citations (38 citations); a brand-owned channel centra…" at bounding box center [578, 247] width 291 height 171
click at [500, 191] on button "Implementation Details" at bounding box center [578, 201] width 267 height 21
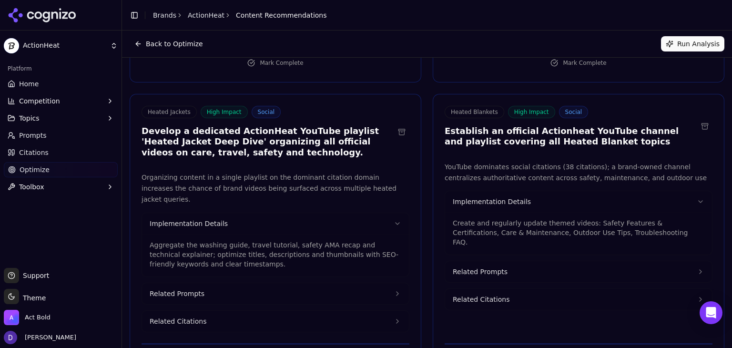
click at [608, 223] on p "Create and regularly update themed videos: Safety Features & Certifications, Ca…" at bounding box center [579, 232] width 252 height 29
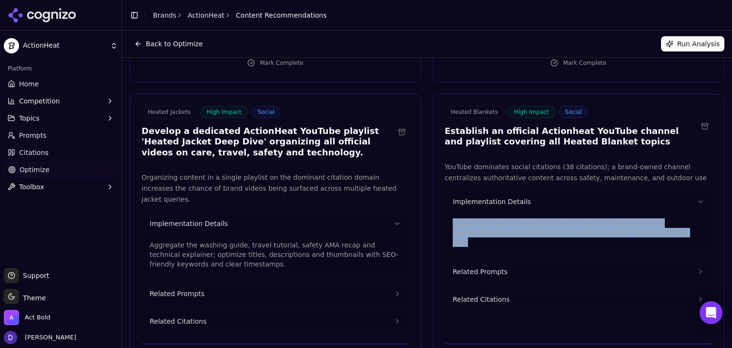
drag, startPoint x: 611, startPoint y: 222, endPoint x: 443, endPoint y: 204, distance: 169.1
click at [446, 212] on div "Create and regularly update themed videos: Safety Features & Certifications, Ca…" at bounding box center [578, 233] width 267 height 42
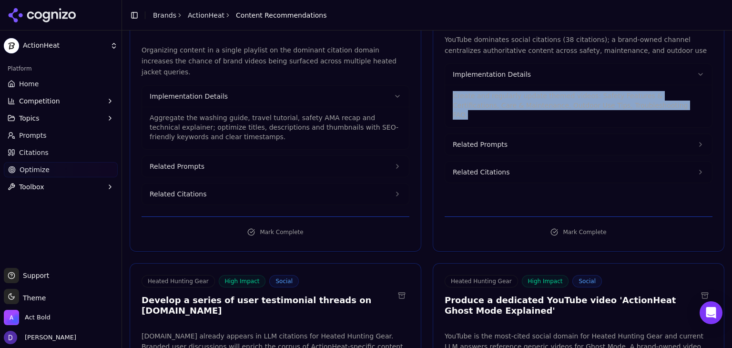
scroll to position [508, 0]
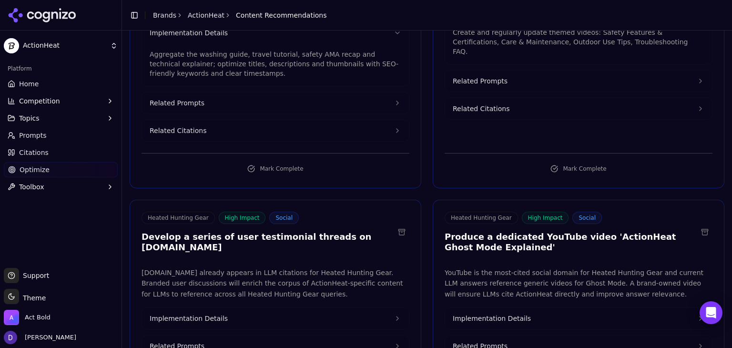
click at [271, 229] on div "Heated Hunting Gear High Impact Social Develop a series of user testimonial thr…" at bounding box center [275, 234] width 291 height 44
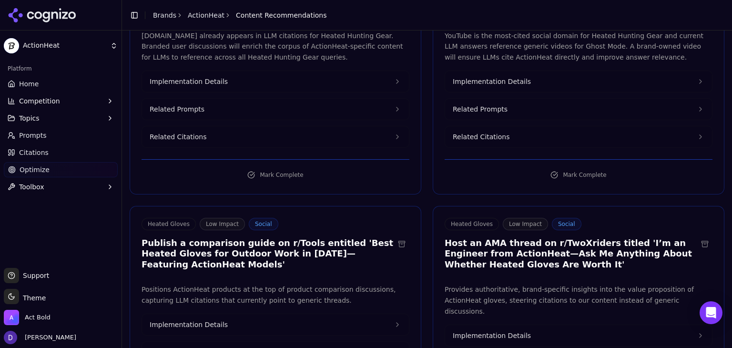
scroll to position [762, 0]
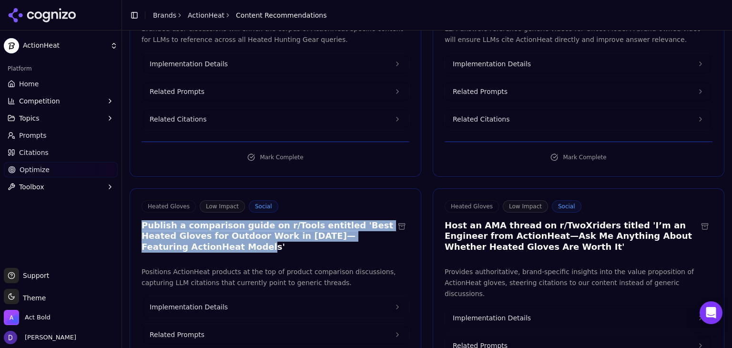
drag, startPoint x: 255, startPoint y: 224, endPoint x: 136, endPoint y: 202, distance: 121.0
click at [136, 202] on div "Heated Gloves Low Impact Social Publish a comparison guide on r/Tools entitled …" at bounding box center [275, 227] width 291 height 55
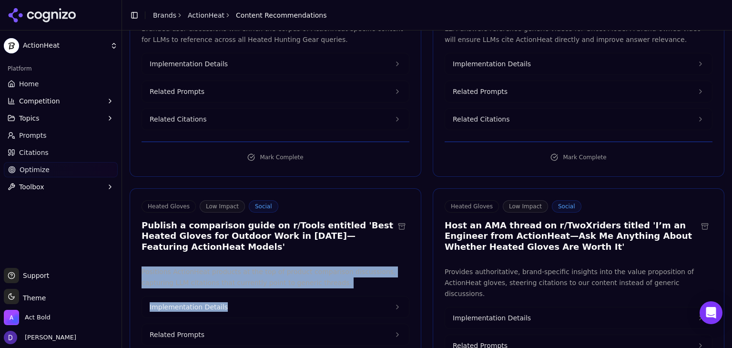
drag, startPoint x: 327, startPoint y: 267, endPoint x: 141, endPoint y: 251, distance: 186.6
click at [141, 266] on div "Positions ActionHeat products at the top of product comparison discussions, cap…" at bounding box center [275, 319] width 268 height 107
click at [331, 266] on p "Positions ActionHeat products at the top of product comparison discussions, cap…" at bounding box center [275, 277] width 268 height 22
drag, startPoint x: 331, startPoint y: 258, endPoint x: 137, endPoint y: 243, distance: 194.5
click at [137, 266] on div "Positions ActionHeat products at the top of product comparison discussions, cap…" at bounding box center [275, 324] width 291 height 117
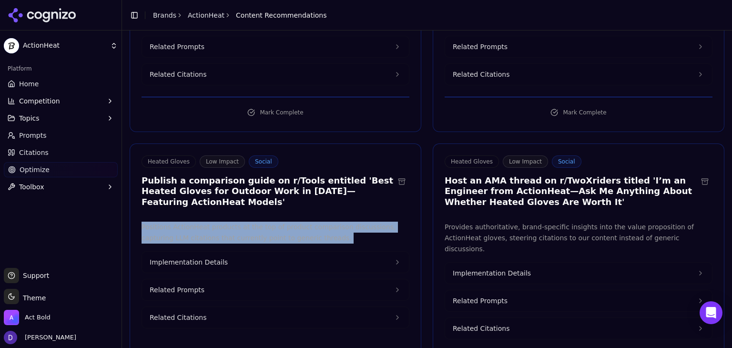
scroll to position [826, 0]
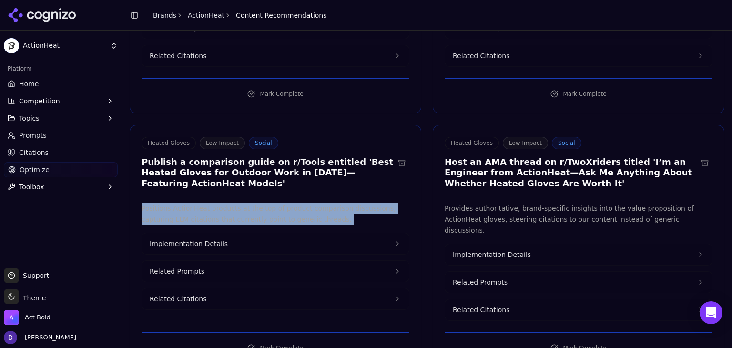
click at [214, 239] on span "Implementation Details" at bounding box center [189, 244] width 78 height 10
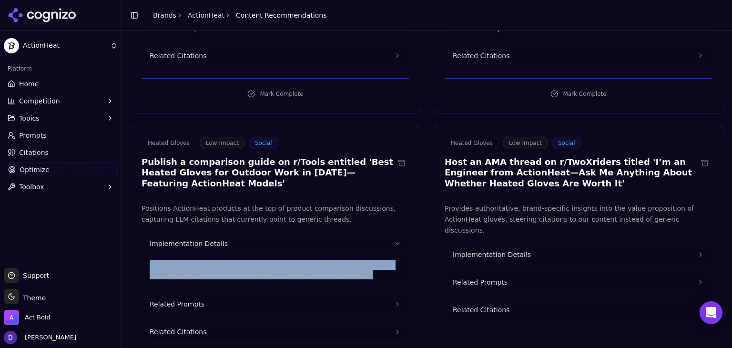
drag, startPoint x: 340, startPoint y: 248, endPoint x: 137, endPoint y: 241, distance: 202.6
click at [137, 241] on div "Positions ActionHeat products at the top of product comparison discussions, cap…" at bounding box center [275, 273] width 291 height 140
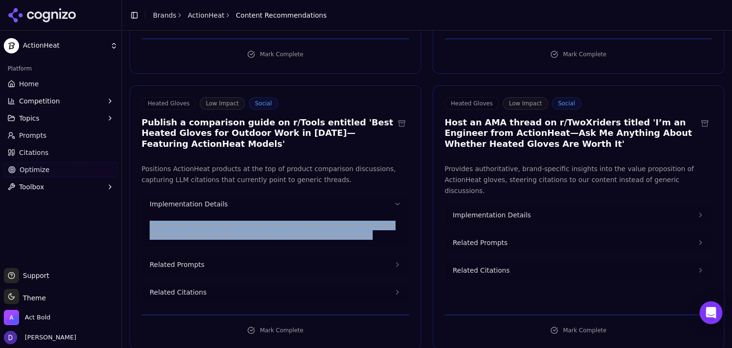
scroll to position [889, 0]
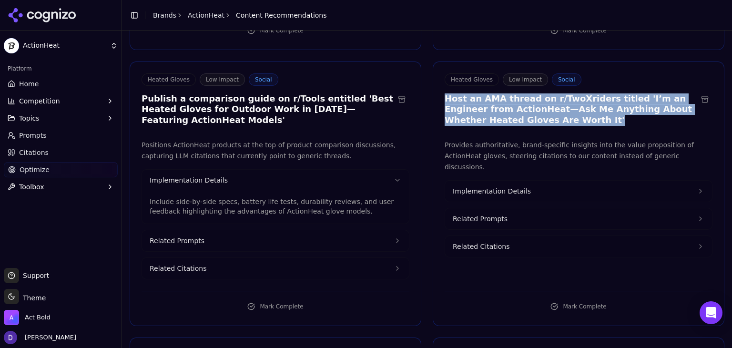
drag, startPoint x: 532, startPoint y: 93, endPoint x: 433, endPoint y: 77, distance: 100.5
click at [433, 77] on div "Heated Gloves Low Impact Social Host an AMA thread on r/TwoXriders titled 'I’m …" at bounding box center [578, 100] width 291 height 55
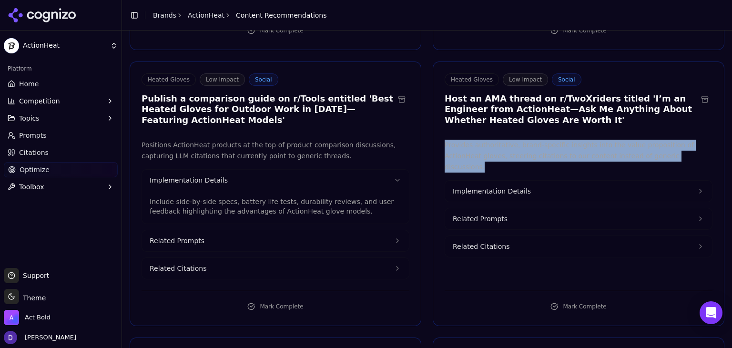
drag, startPoint x: 665, startPoint y: 130, endPoint x: 435, endPoint y: 117, distance: 230.5
click at [435, 140] on div "Provides authoritative, brand-specific insights into the value proposition of A…" at bounding box center [578, 210] width 291 height 140
click at [505, 186] on span "Implementation Details" at bounding box center [492, 191] width 78 height 10
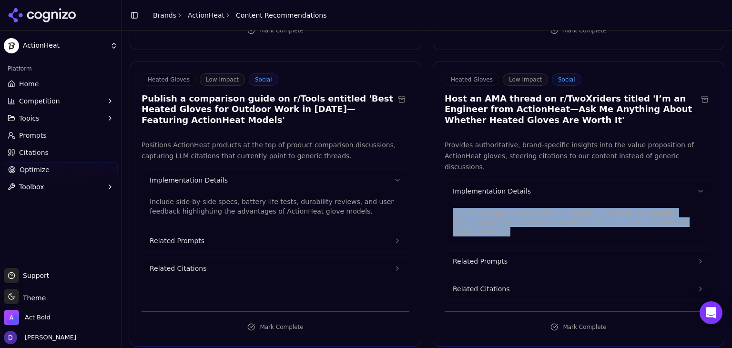
drag, startPoint x: 676, startPoint y: 188, endPoint x: 446, endPoint y: 178, distance: 229.9
click at [446, 202] on div "Include a comparative cost-benefit analysis, real-user testimonials, performanc…" at bounding box center [578, 223] width 267 height 42
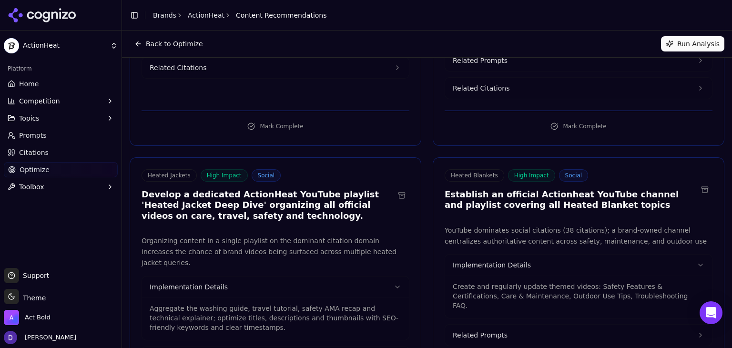
scroll to position [0, 0]
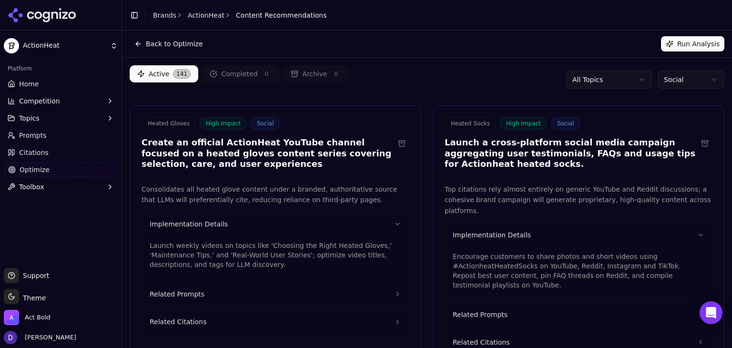
click at [683, 80] on html "ActionHeat Platform Home Competition Topics Prompts Citations Optimize Toolbox …" at bounding box center [366, 174] width 732 height 348
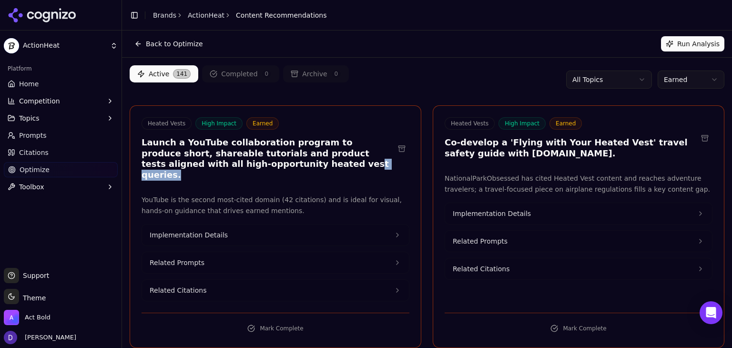
drag, startPoint x: 285, startPoint y: 169, endPoint x: 231, endPoint y: 166, distance: 54.9
click at [231, 166] on div "Heated Vests High Impact Earned Launch a YouTube collaboration program to produ…" at bounding box center [275, 150] width 291 height 66
drag, startPoint x: 595, startPoint y: 150, endPoint x: 428, endPoint y: 141, distance: 167.0
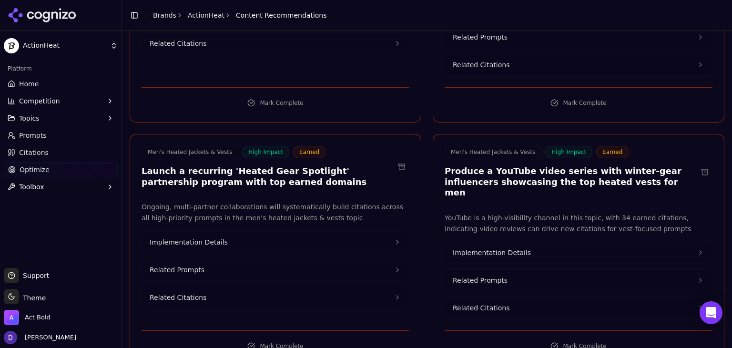
scroll to position [572, 0]
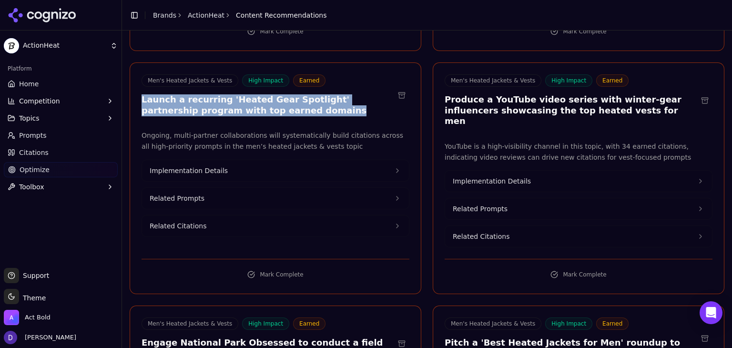
drag, startPoint x: 292, startPoint y: 85, endPoint x: 141, endPoint y: 80, distance: 151.1
click at [141, 80] on div "Men's Heated Jackets & Vests High Impact Earned Launch a recurring 'Heated Gear…" at bounding box center [275, 96] width 291 height 44
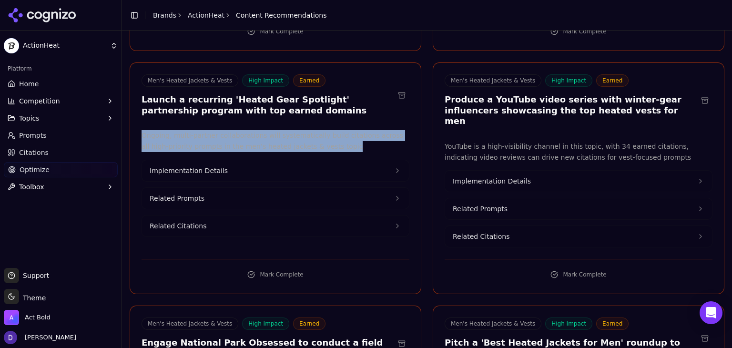
drag, startPoint x: 320, startPoint y: 118, endPoint x: 132, endPoint y: 108, distance: 188.0
click at [132, 130] on div "Ongoing, multi-partner collaborations will systematically build citations acros…" at bounding box center [275, 188] width 291 height 117
click at [206, 166] on span "Implementation Details" at bounding box center [189, 171] width 78 height 10
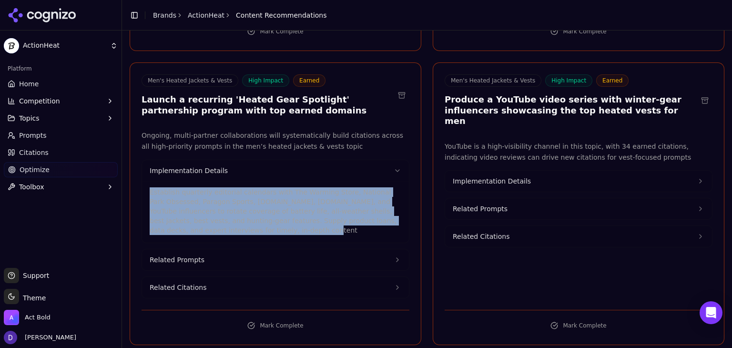
drag, startPoint x: 244, startPoint y: 213, endPoint x: 146, endPoint y: 168, distance: 108.3
click at [146, 181] on div "Establish quarterly editorial calendars with The Warming Store, National Park O…" at bounding box center [275, 211] width 267 height 61
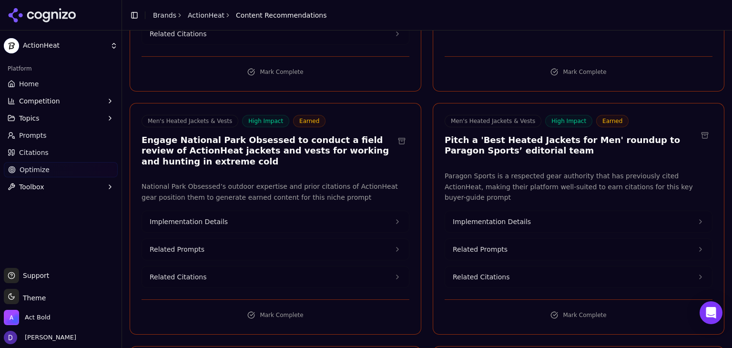
scroll to position [826, 0]
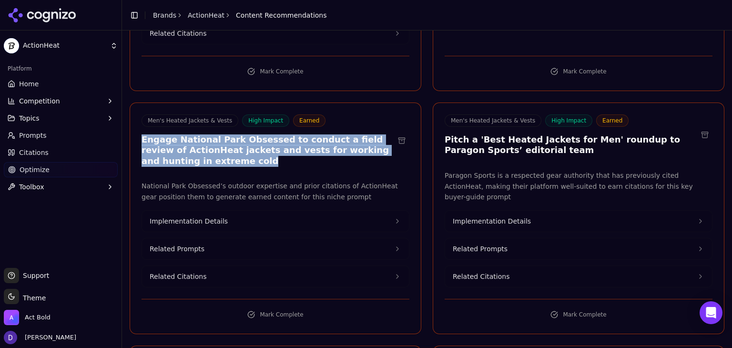
drag, startPoint x: 210, startPoint y: 138, endPoint x: 141, endPoint y: 118, distance: 71.5
click at [141, 118] on div "Men's Heated Jackets & Vests High Impact Earned Engage National Park Obsessed t…" at bounding box center [275, 141] width 291 height 55
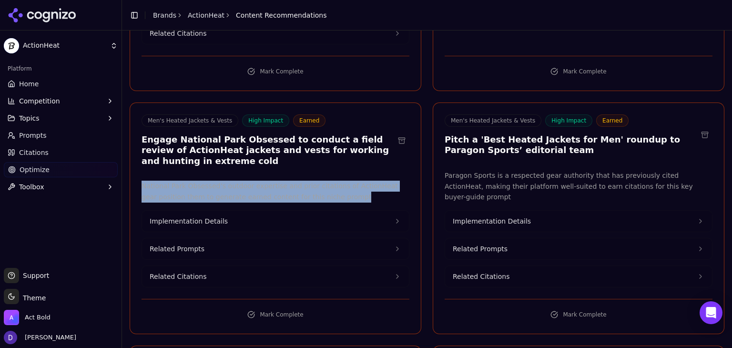
drag, startPoint x: 341, startPoint y: 175, endPoint x: 140, endPoint y: 161, distance: 201.6
click at [140, 181] on div "National Park Obsessed’s outdoor expertise and prior citations of ActionHeat ge…" at bounding box center [275, 234] width 291 height 107
click at [213, 216] on span "Implementation Details" at bounding box center [189, 221] width 78 height 10
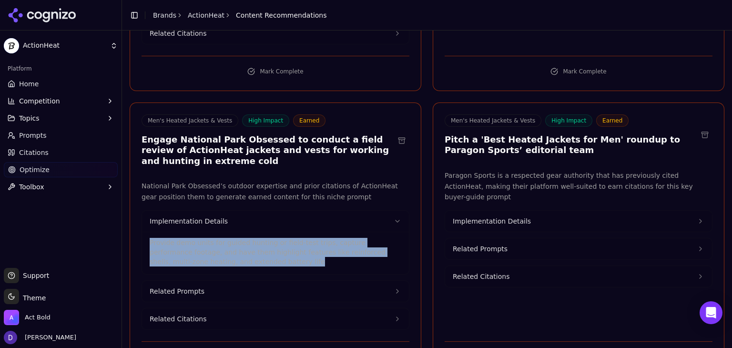
drag, startPoint x: 238, startPoint y: 239, endPoint x: 144, endPoint y: 213, distance: 97.3
click at [144, 232] on div "Provide demo units for guided hunting or field-test trips, capture performance …" at bounding box center [275, 253] width 267 height 42
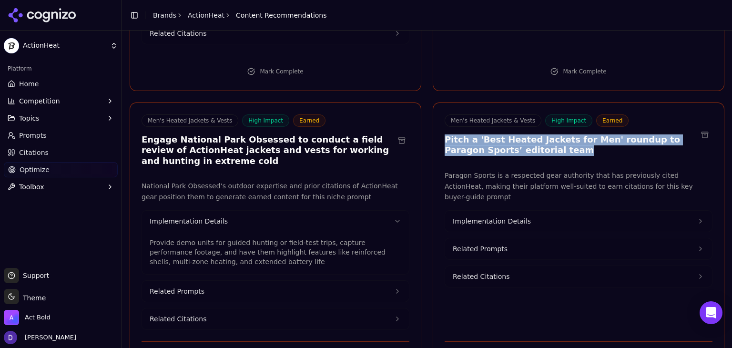
drag, startPoint x: 525, startPoint y: 127, endPoint x: 435, endPoint y: 117, distance: 89.7
click at [434, 117] on div "Men's Heated Jackets & Vests High Impact Earned Pitch a 'Best Heated Jackets fo…" at bounding box center [578, 136] width 291 height 44
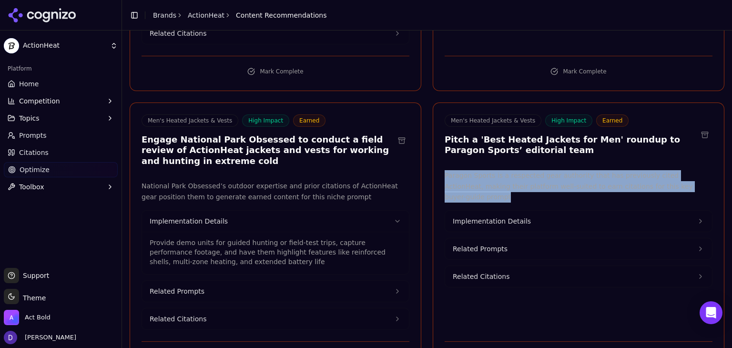
drag, startPoint x: 671, startPoint y: 162, endPoint x: 438, endPoint y: 147, distance: 233.9
click at [438, 170] on div "Paragon Sports is a respected gear authority that has previously cited ActionHe…" at bounding box center [578, 250] width 291 height 160
click at [491, 216] on span "Implementation Details" at bounding box center [492, 221] width 78 height 10
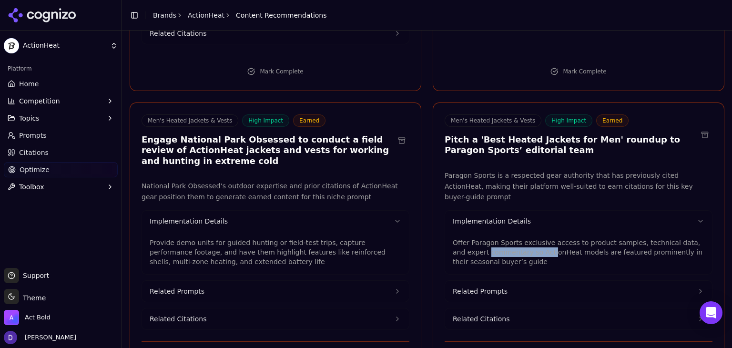
drag, startPoint x: 507, startPoint y: 220, endPoint x: 445, endPoint y: 212, distance: 61.9
click at [445, 232] on div "Offer Paragon Sports exclusive access to product samples, technical data, and e…" at bounding box center [578, 253] width 267 height 42
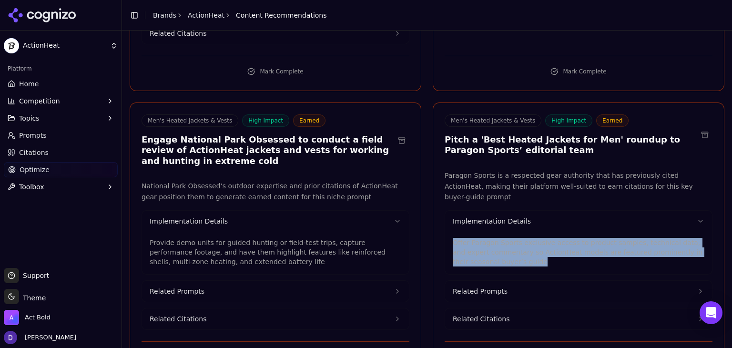
drag, startPoint x: 497, startPoint y: 229, endPoint x: 444, endPoint y: 207, distance: 57.2
click at [445, 232] on div "Offer Paragon Sports exclusive access to product samples, technical data, and e…" at bounding box center [578, 253] width 267 height 42
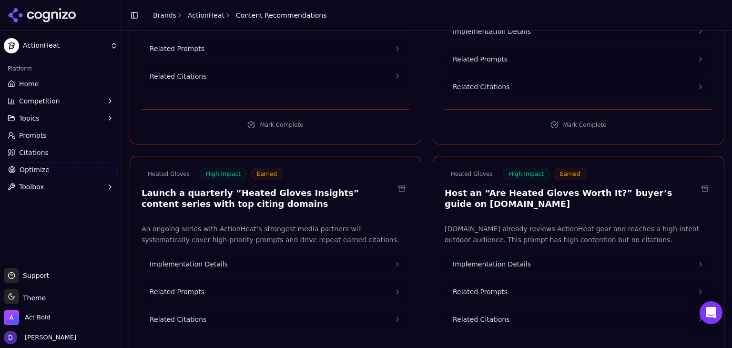
scroll to position [1334, 0]
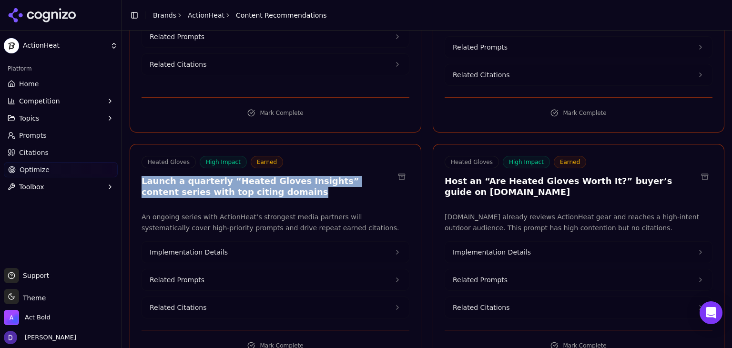
drag, startPoint x: 248, startPoint y: 142, endPoint x: 134, endPoint y: 130, distance: 114.5
click at [134, 156] on div "Heated Gloves High Impact Earned Launch a quarterly “Heated Gloves Insights” co…" at bounding box center [275, 178] width 291 height 44
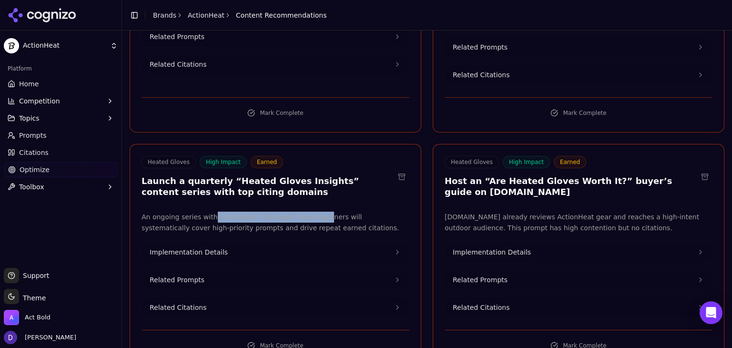
drag, startPoint x: 311, startPoint y: 172, endPoint x: 341, endPoint y: 194, distance: 36.9
click at [200, 212] on p "An ongoing series with ActionHeat’s strongest media partners will systematicall…" at bounding box center [275, 223] width 268 height 22
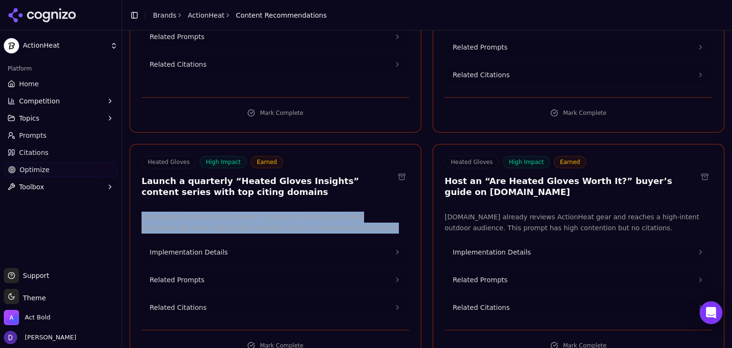
drag, startPoint x: 324, startPoint y: 182, endPoint x: 131, endPoint y: 164, distance: 193.8
click at [131, 212] on div "An ongoing series with ActionHeat’s strongest media partners will systematicall…" at bounding box center [275, 265] width 291 height 107
click at [230, 242] on button "Implementation Details" at bounding box center [275, 252] width 267 height 21
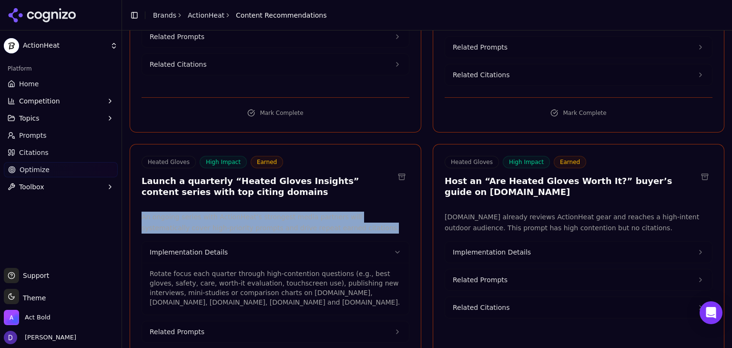
drag, startPoint x: 358, startPoint y: 253, endPoint x: 144, endPoint y: 224, distance: 216.3
click at [144, 263] on div "Rotate focus each quarter through high-contention questions (e.g., best gloves,…" at bounding box center [275, 289] width 267 height 52
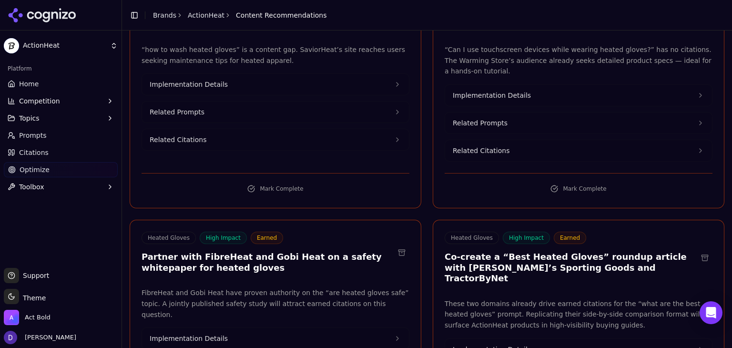
scroll to position [1906, 0]
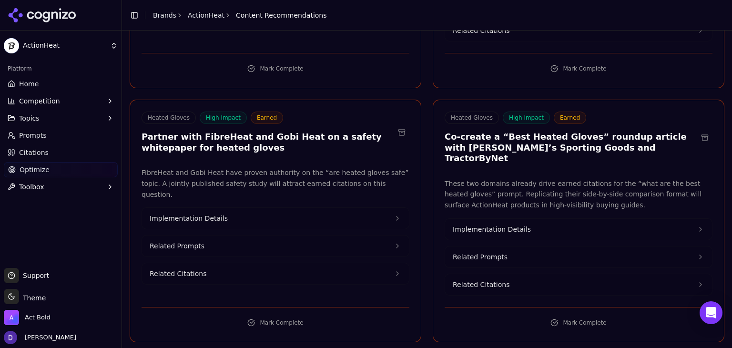
click at [152, 17] on div "Toggle Sidebar Brands ActionHeat Content Recommendations" at bounding box center [228, 15] width 212 height 13
click at [158, 16] on link "Brands" at bounding box center [164, 15] width 23 height 8
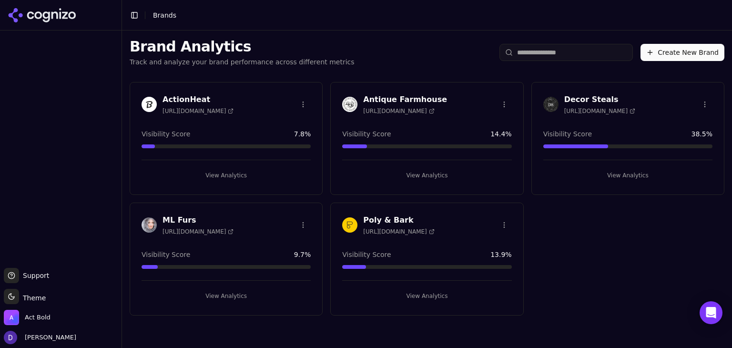
click at [584, 95] on h3 "Decor Steals" at bounding box center [599, 99] width 71 height 11
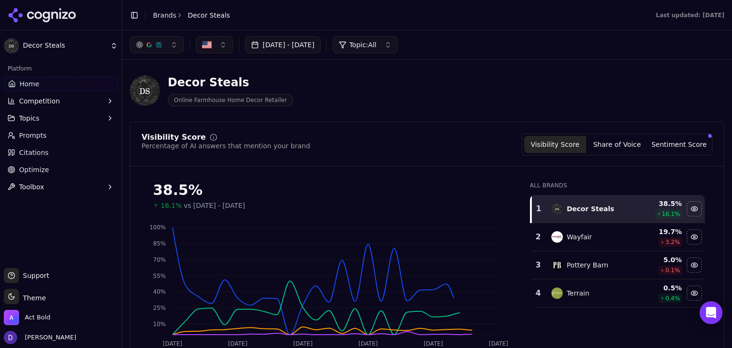
click at [273, 46] on button "[DATE] - [DATE]" at bounding box center [283, 44] width 76 height 17
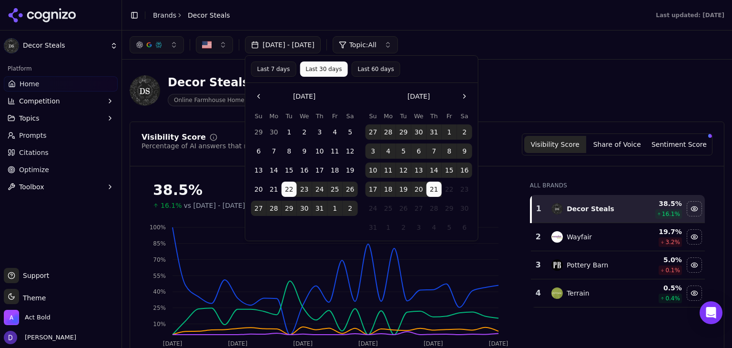
click at [237, 67] on div "Decor Steals Online Farmhouse Home Decor Retailer" at bounding box center [427, 90] width 595 height 47
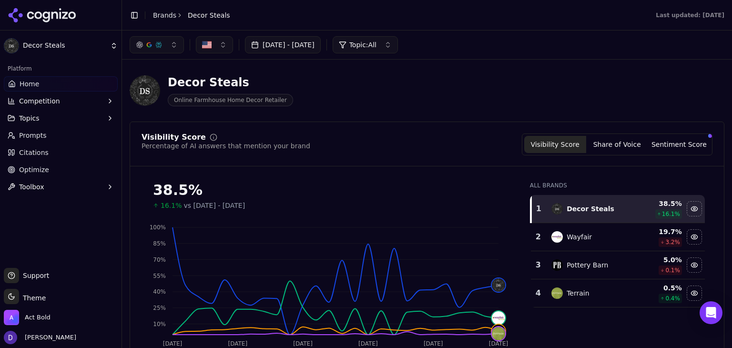
click at [280, 51] on button "[DATE] - [DATE]" at bounding box center [283, 44] width 76 height 17
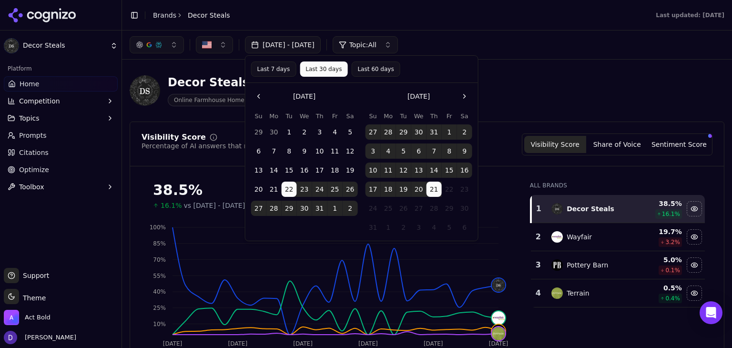
click at [270, 71] on button "Last 7 days" at bounding box center [273, 68] width 45 height 15
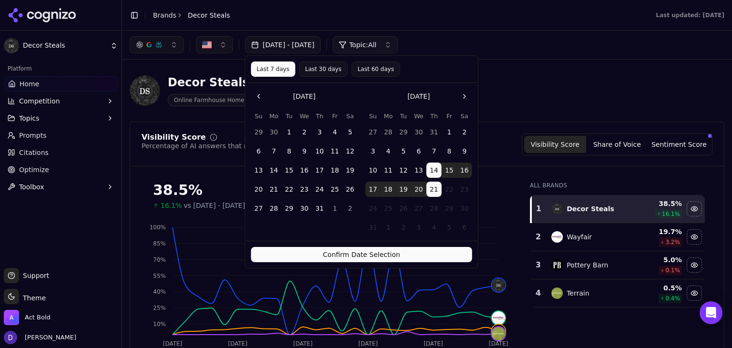
click at [403, 250] on button "Confirm Date Selection" at bounding box center [361, 254] width 221 height 15
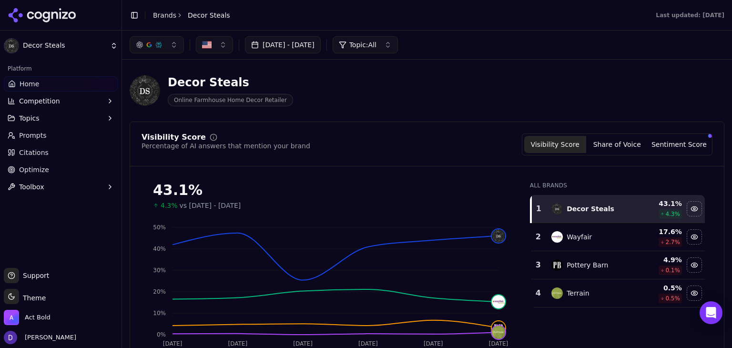
click at [165, 18] on link "Brands" at bounding box center [164, 15] width 23 height 8
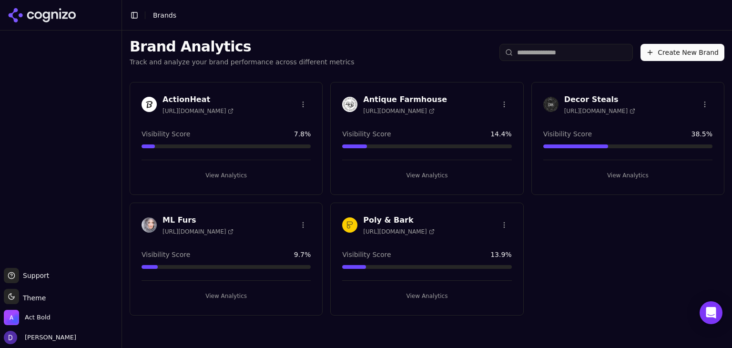
click at [402, 96] on h3 "Antique Farmhouse" at bounding box center [405, 99] width 84 height 11
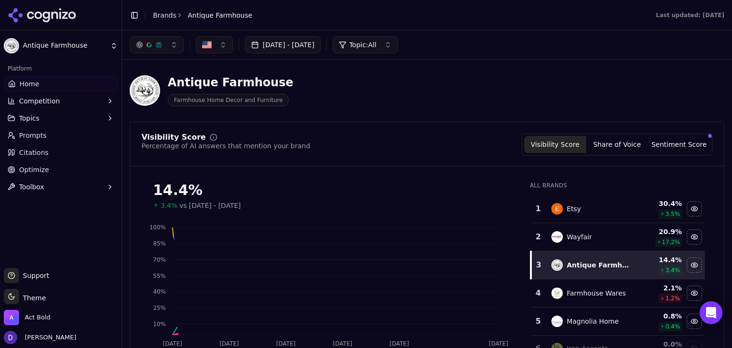
click at [299, 46] on button "[DATE] - [DATE]" at bounding box center [283, 44] width 76 height 17
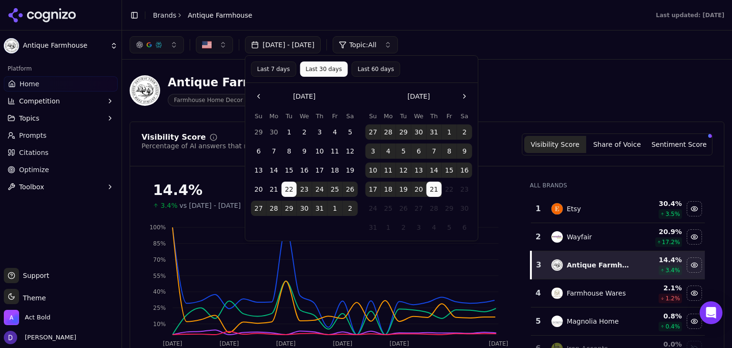
click at [273, 68] on button "Last 7 days" at bounding box center [273, 68] width 45 height 15
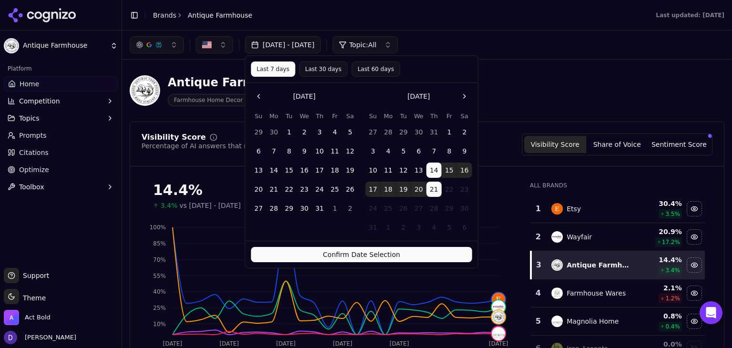
click at [333, 250] on button "Confirm Date Selection" at bounding box center [361, 254] width 221 height 15
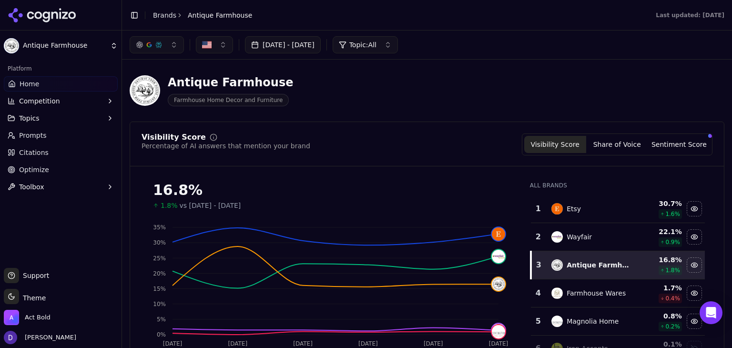
click at [163, 15] on link "Brands" at bounding box center [164, 15] width 23 height 8
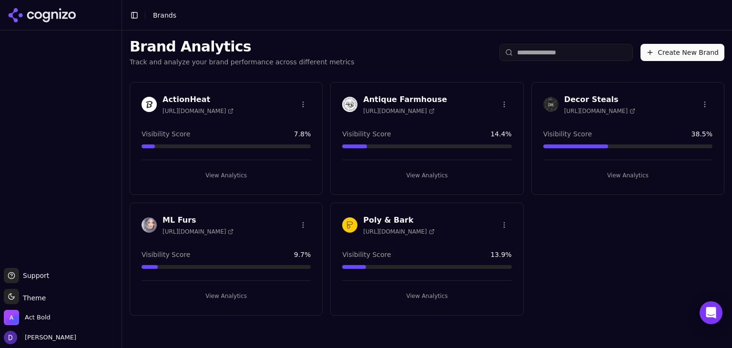
click at [177, 219] on h3 "ML Furs" at bounding box center [197, 219] width 71 height 11
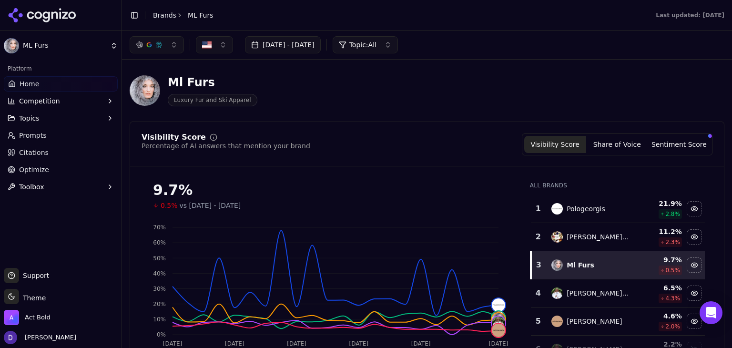
click at [286, 48] on button "[DATE] - [DATE]" at bounding box center [283, 44] width 76 height 17
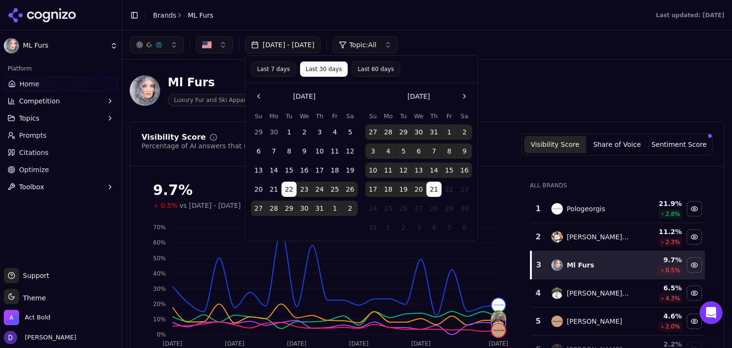
click at [264, 63] on button "Last 7 days" at bounding box center [273, 68] width 45 height 15
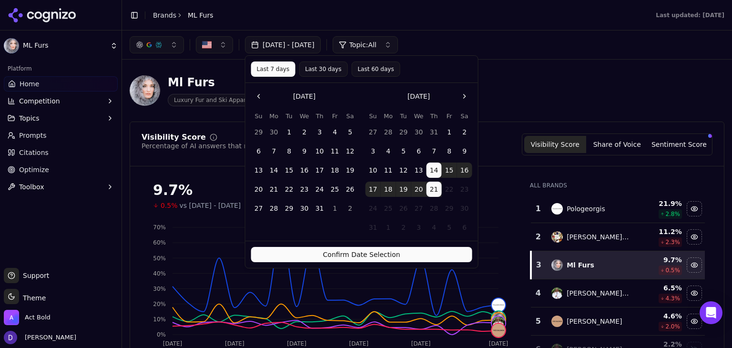
click at [341, 253] on button "Confirm Date Selection" at bounding box center [361, 254] width 221 height 15
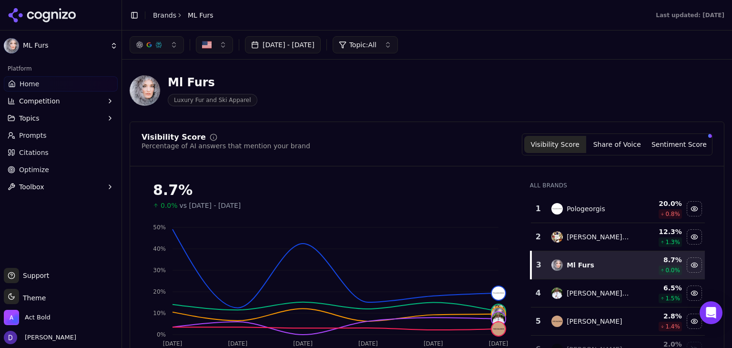
click at [160, 16] on link "Brands" at bounding box center [164, 15] width 23 height 8
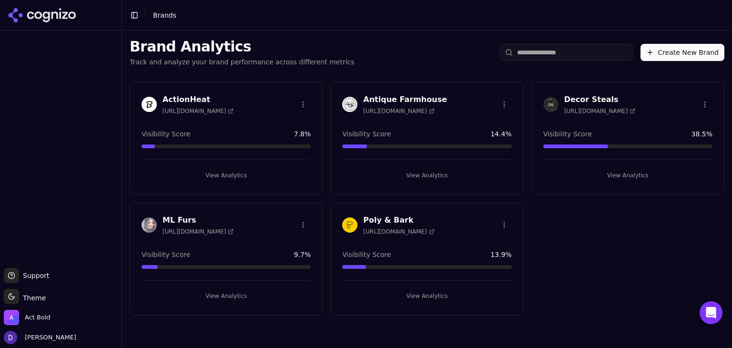
click at [385, 220] on h3 "Poly & Bark" at bounding box center [398, 219] width 71 height 11
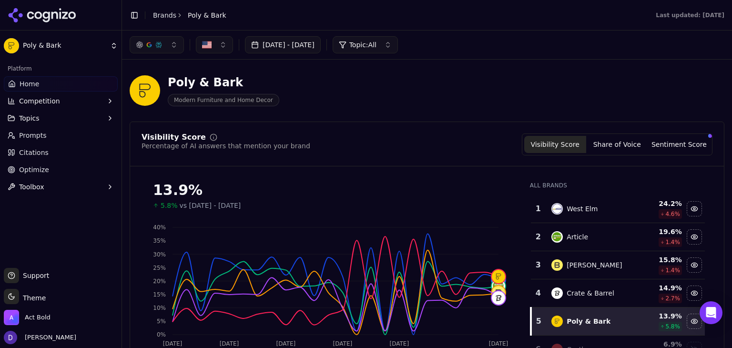
click at [275, 46] on button "[DATE] - [DATE]" at bounding box center [283, 44] width 76 height 17
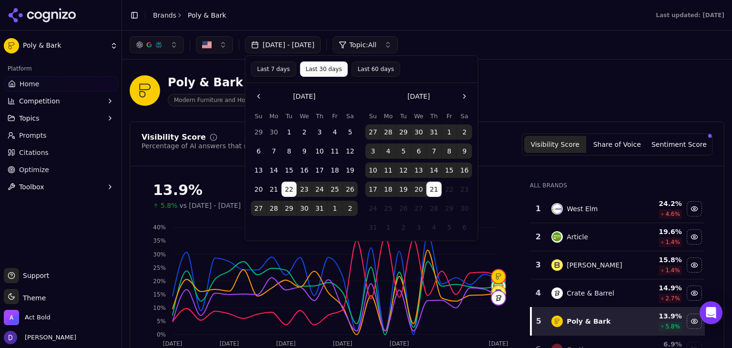
click at [262, 71] on button "Last 7 days" at bounding box center [273, 68] width 45 height 15
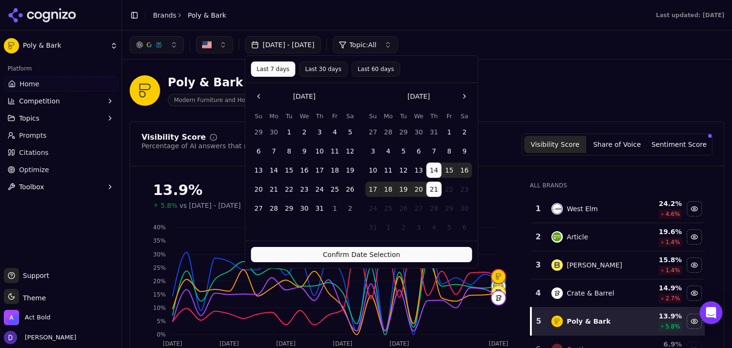
click at [324, 255] on button "Confirm Date Selection" at bounding box center [361, 254] width 221 height 15
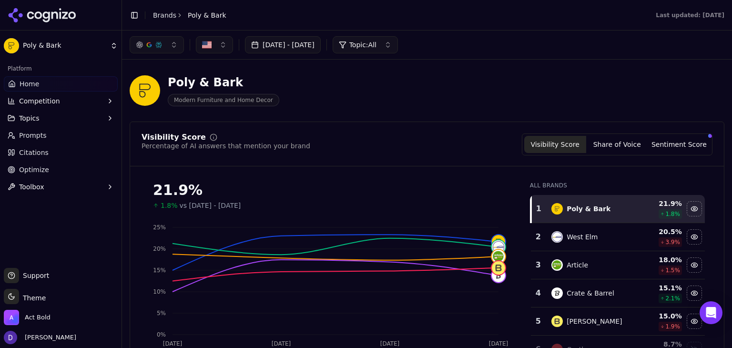
click at [162, 14] on link "Brands" at bounding box center [164, 15] width 23 height 8
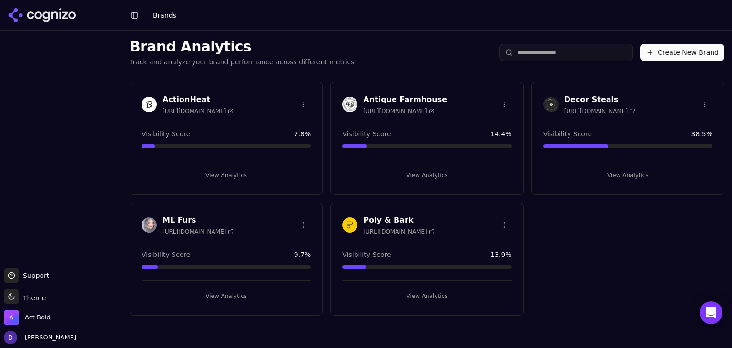
click at [189, 103] on h3 "ActionHeat" at bounding box center [197, 99] width 71 height 11
